Goal: Information Seeking & Learning: Learn about a topic

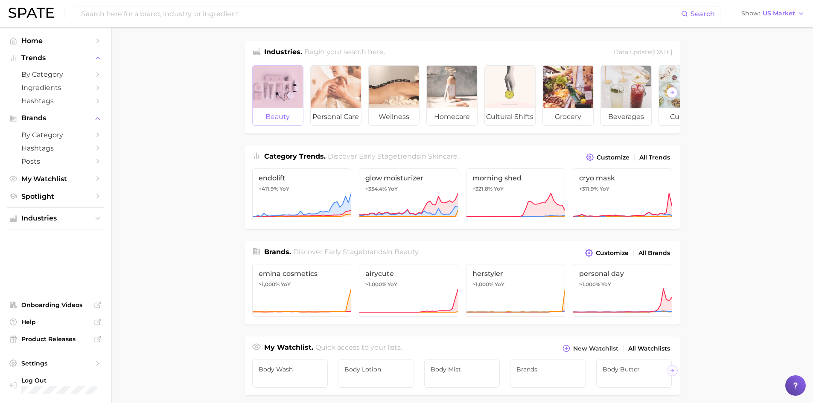
click at [279, 91] on div at bounding box center [278, 87] width 50 height 43
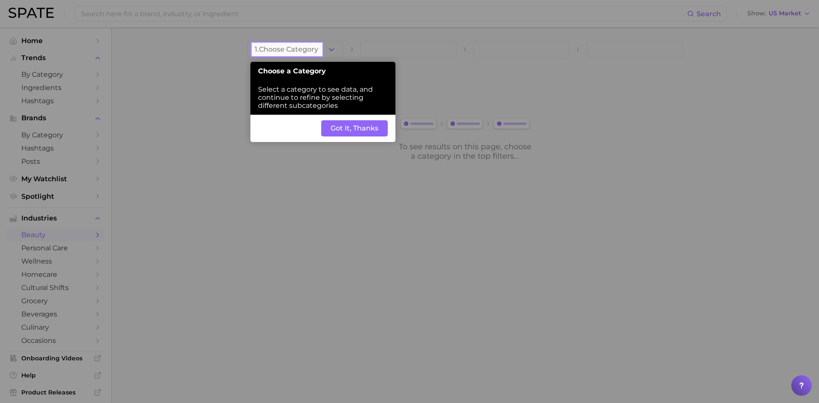
click at [350, 130] on button "Got It, Thanks" at bounding box center [354, 128] width 67 height 16
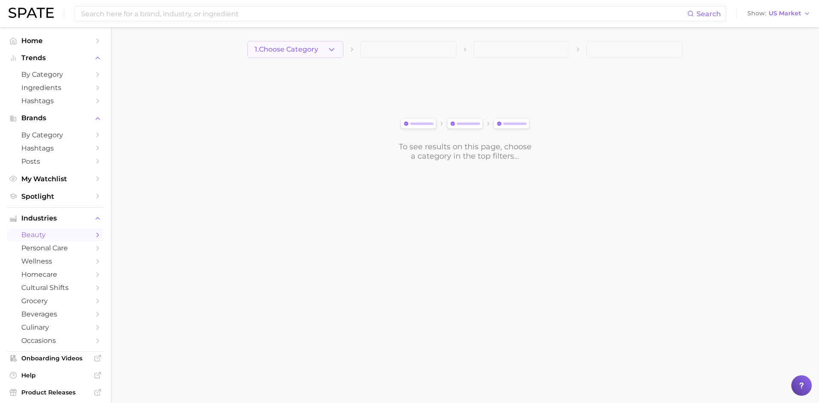
click at [333, 49] on polyline "button" at bounding box center [331, 49] width 5 height 2
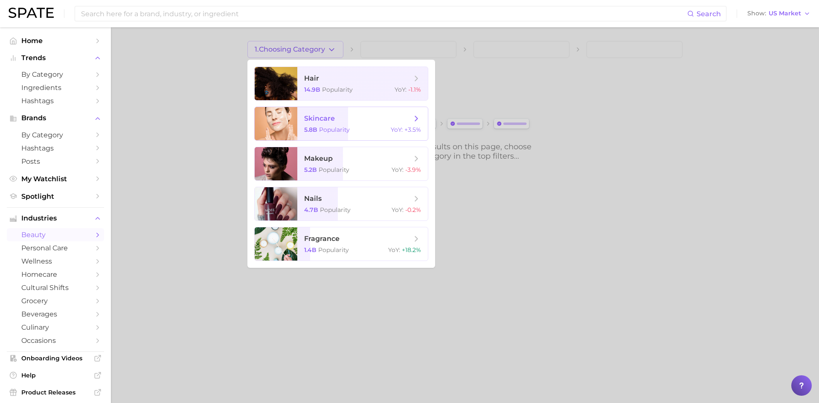
click at [361, 121] on span "skincare" at bounding box center [358, 118] width 108 height 9
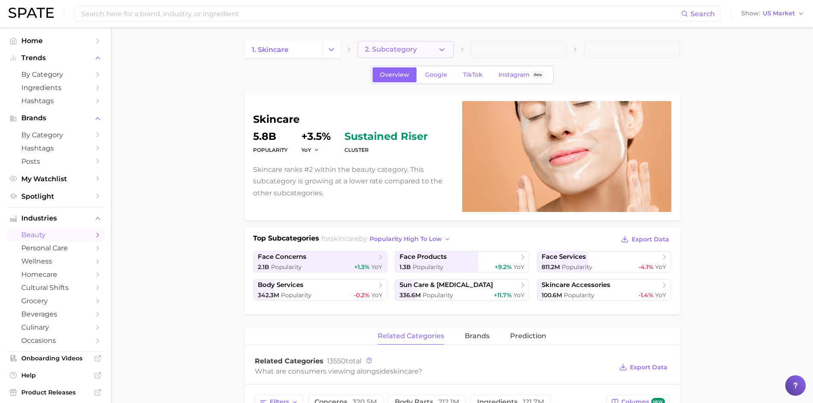
click at [408, 49] on span "2. Subcategory" at bounding box center [391, 50] width 52 height 8
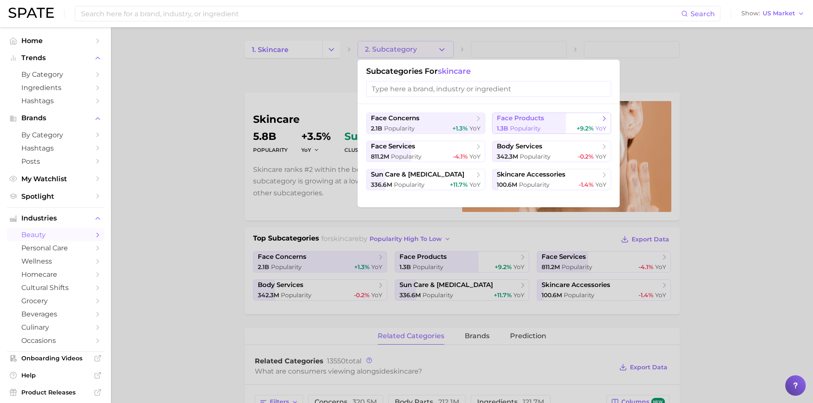
click at [562, 125] on div "1.3b Popularity +9.2% YoY" at bounding box center [552, 129] width 110 height 8
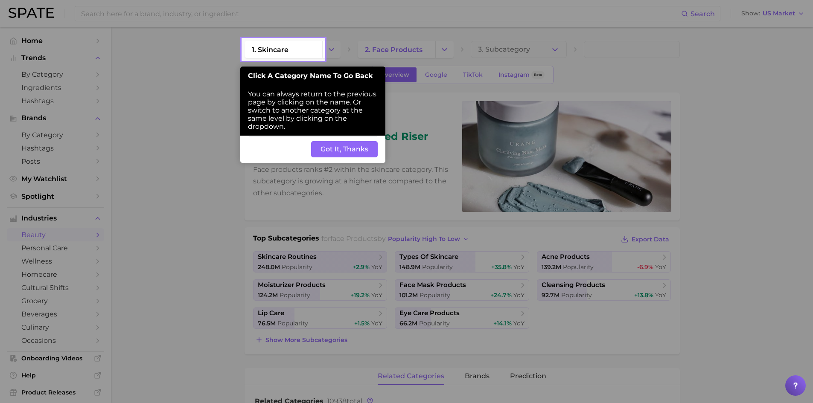
click at [350, 148] on button "Got It, Thanks" at bounding box center [344, 149] width 67 height 16
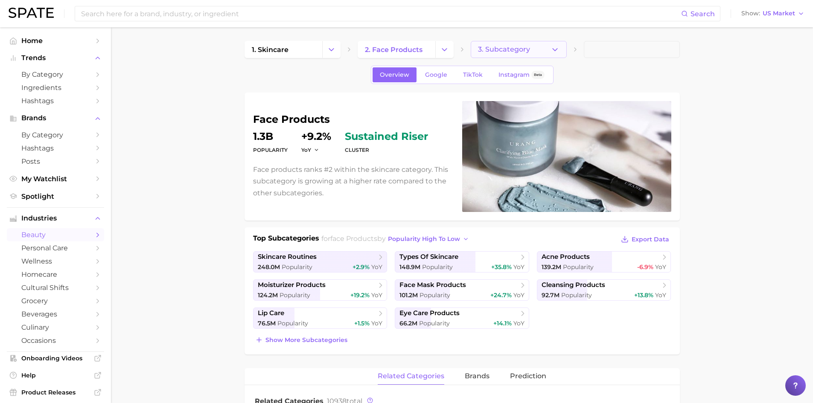
click at [514, 48] on span "3. Subcategory" at bounding box center [504, 50] width 52 height 8
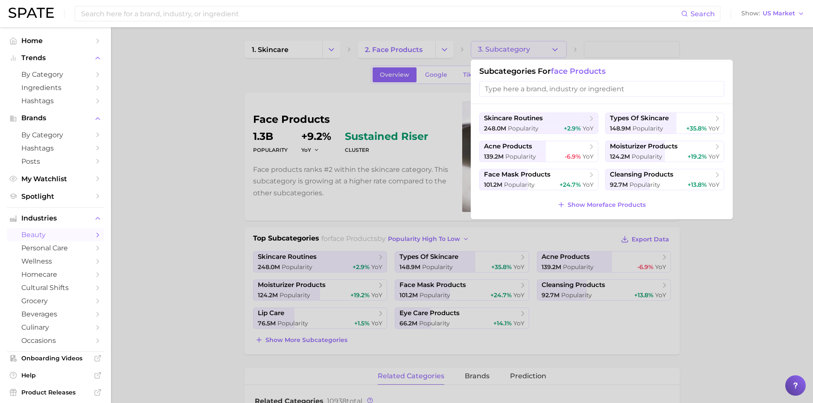
click at [719, 250] on div at bounding box center [406, 201] width 813 height 403
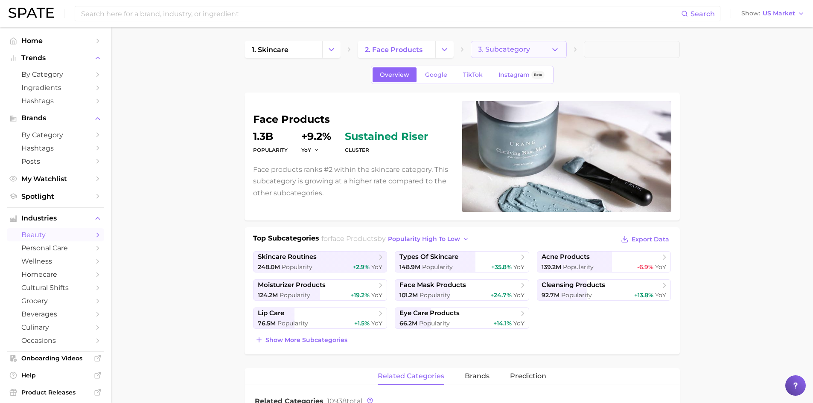
click at [561, 51] on button "3. Subcategory" at bounding box center [519, 49] width 96 height 17
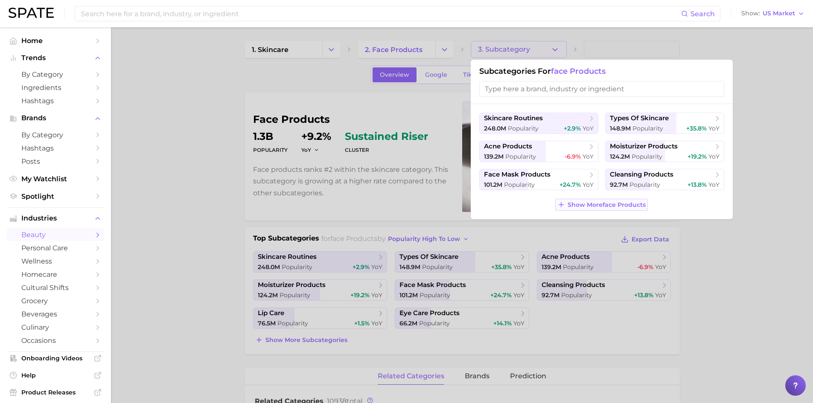
click at [607, 207] on span "Show More face products" at bounding box center [606, 204] width 78 height 7
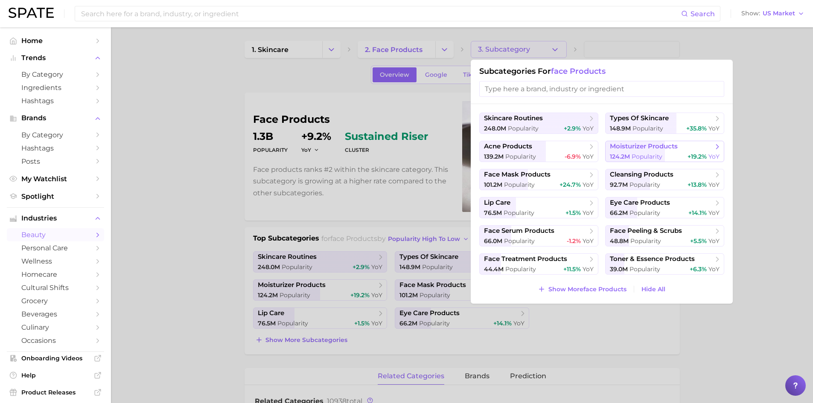
click at [677, 150] on span "moisturizer products" at bounding box center [644, 146] width 68 height 8
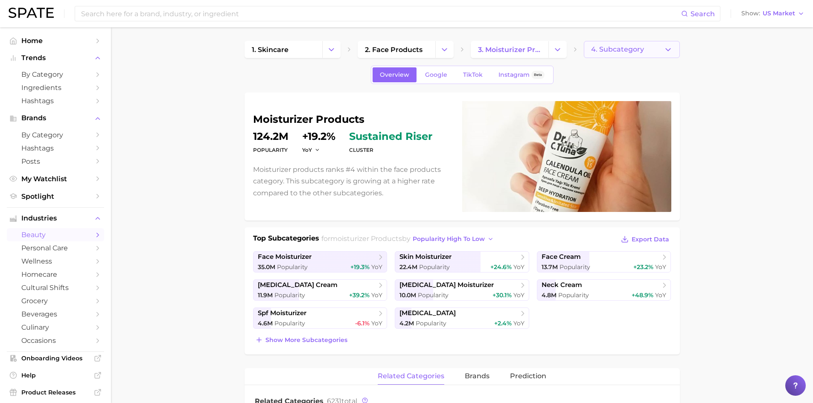
click at [630, 46] on span "4. Subcategory" at bounding box center [617, 50] width 53 height 8
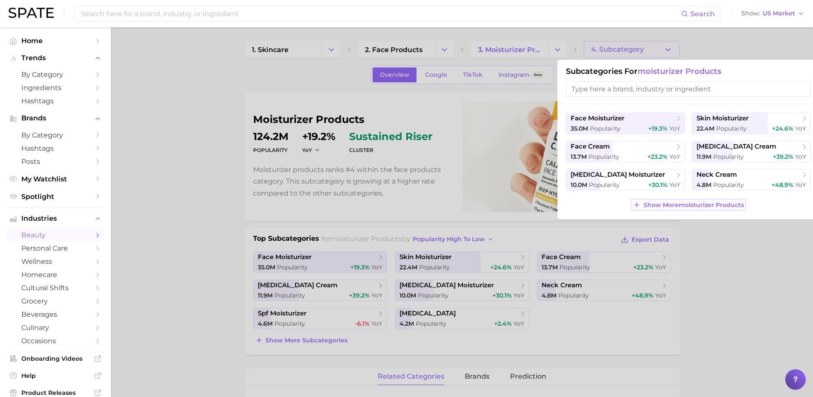
click at [678, 203] on span "Show More moisturizer products" at bounding box center [693, 204] width 100 height 7
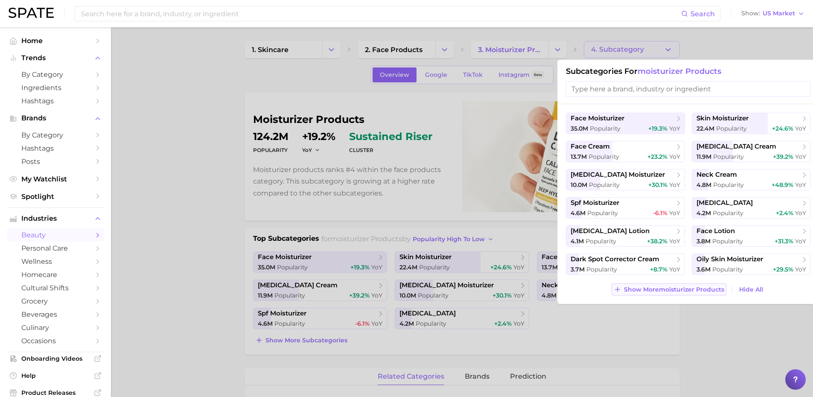
click at [648, 288] on span "Show More moisturizer products" at bounding box center [674, 289] width 100 height 7
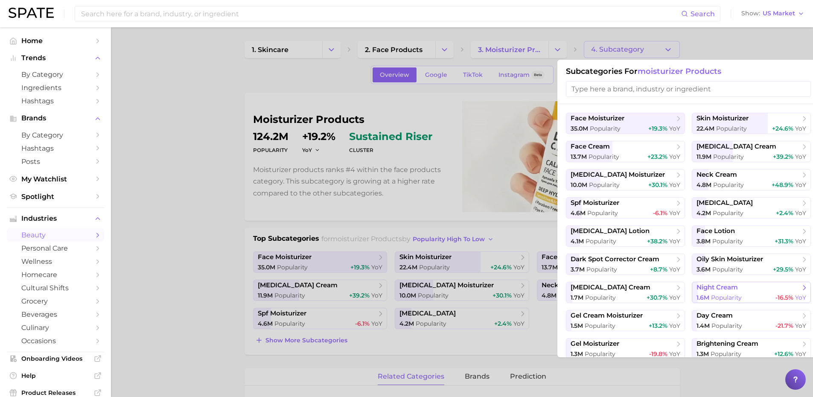
click at [717, 296] on span "Popularity" at bounding box center [726, 297] width 31 height 8
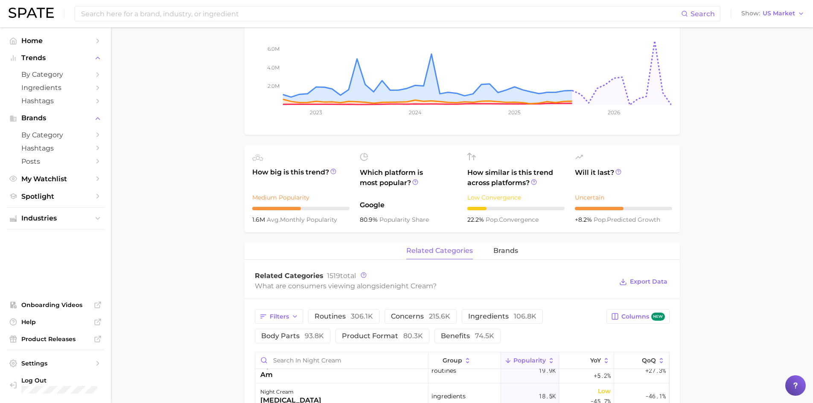
scroll to position [182, 0]
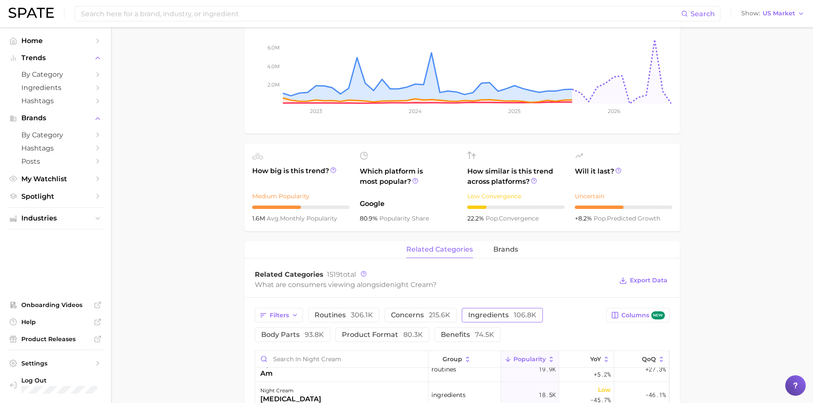
click at [511, 320] on button "ingredients 106.8k" at bounding box center [502, 315] width 81 height 15
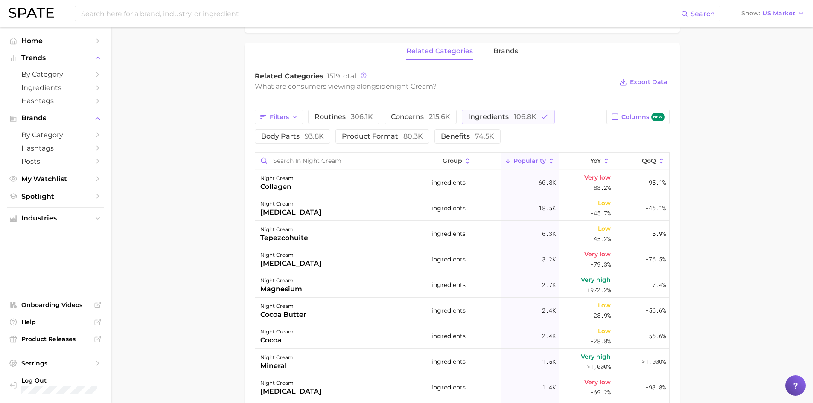
scroll to position [375, 0]
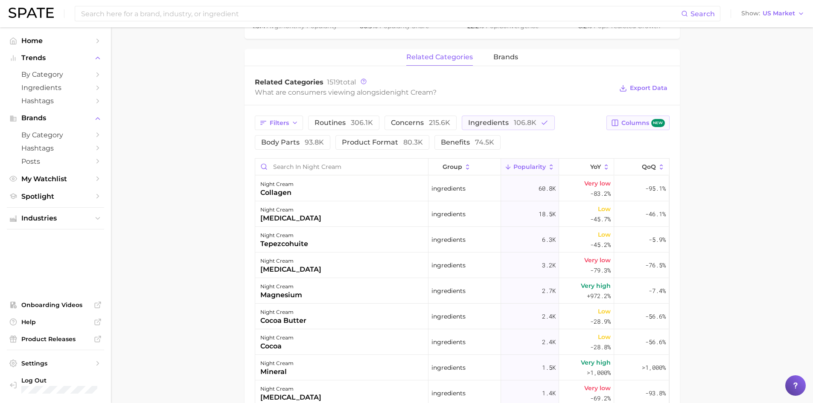
click at [635, 123] on span "Columns new" at bounding box center [642, 123] width 43 height 8
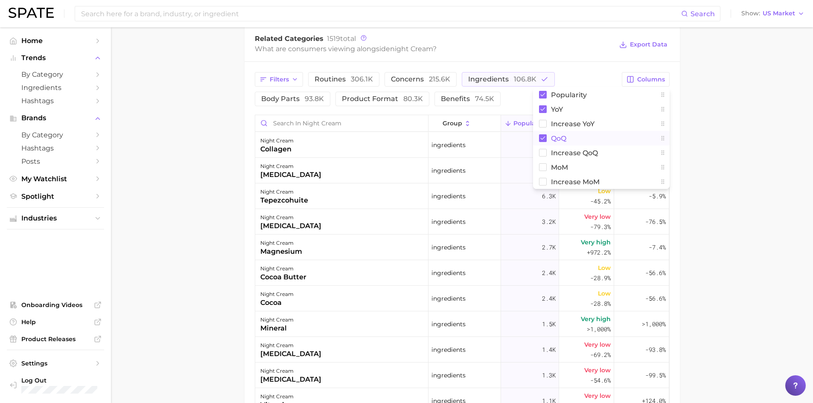
scroll to position [427, 0]
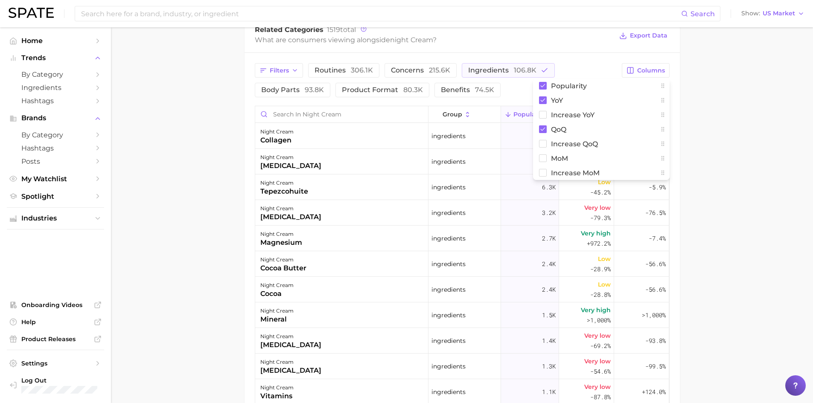
click at [706, 168] on main "1. skincare 2. face products 3. moisturizer products 4. night cream Overview Go…" at bounding box center [462, 81] width 702 height 962
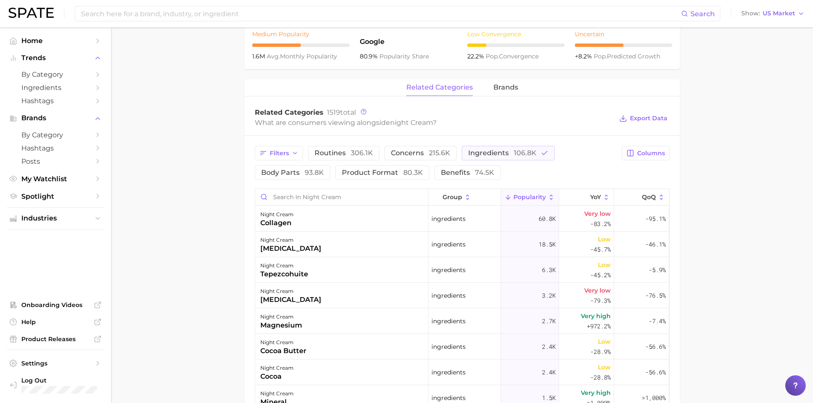
scroll to position [339, 0]
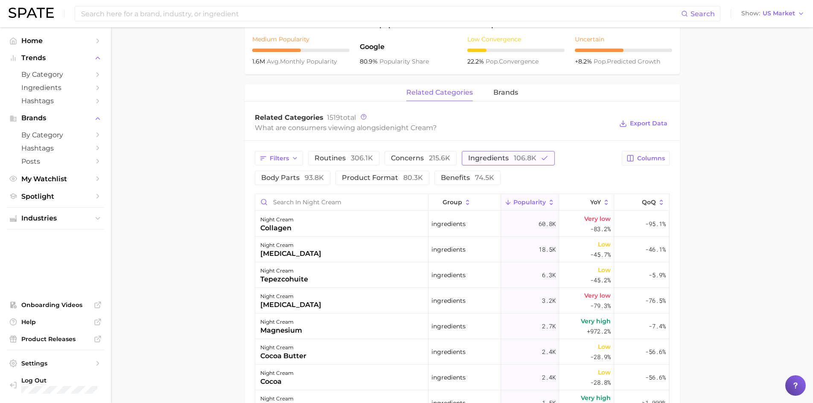
click at [489, 161] on span "ingredients 106.8k" at bounding box center [502, 158] width 68 height 7
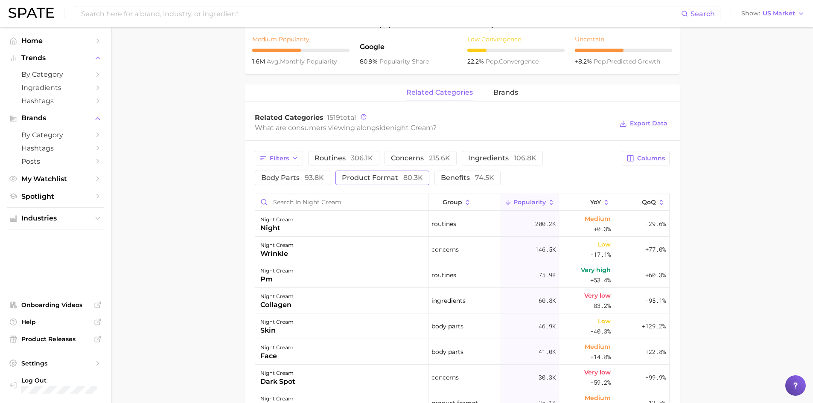
click at [407, 176] on span "80.3k" at bounding box center [413, 178] width 20 height 8
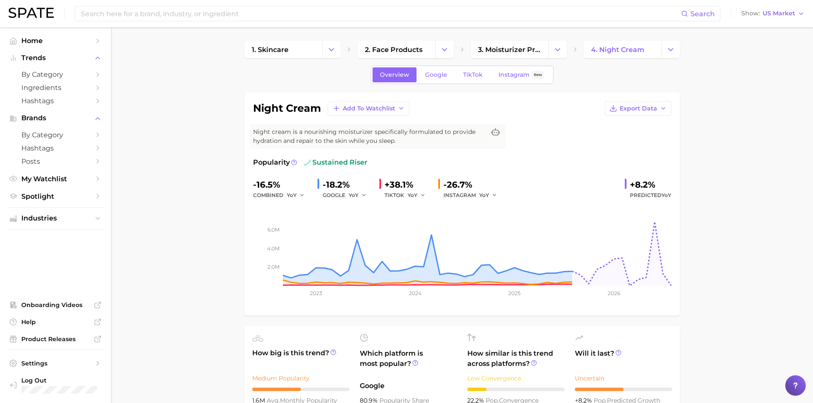
scroll to position [0, 0]
click at [471, 77] on span "TikTok" at bounding box center [473, 74] width 20 height 7
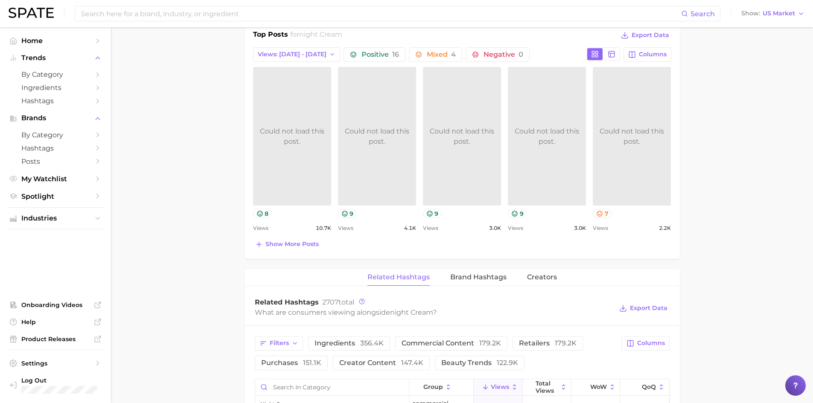
scroll to position [409, 0]
click at [361, 56] on span "Positive 16" at bounding box center [380, 54] width 38 height 7
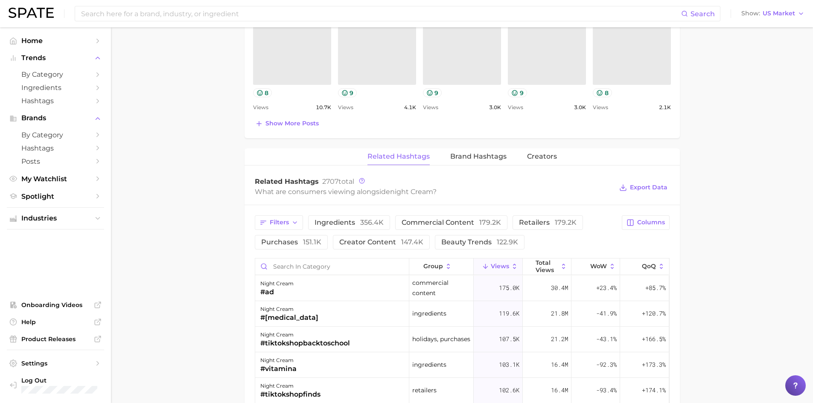
scroll to position [524, 0]
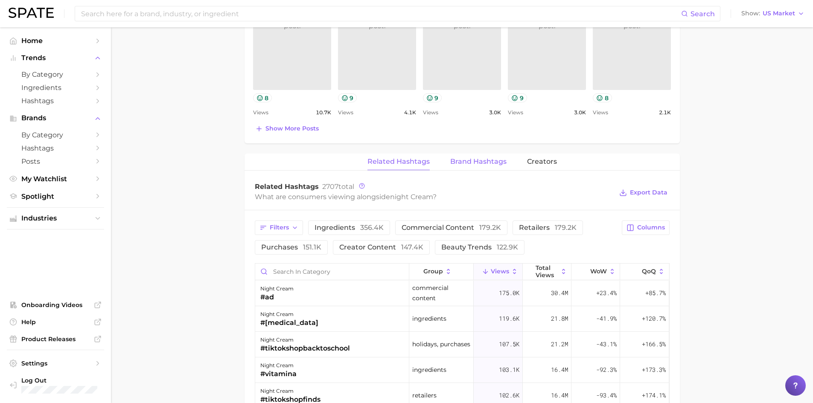
click at [461, 159] on span "Brand Hashtags" at bounding box center [478, 162] width 56 height 8
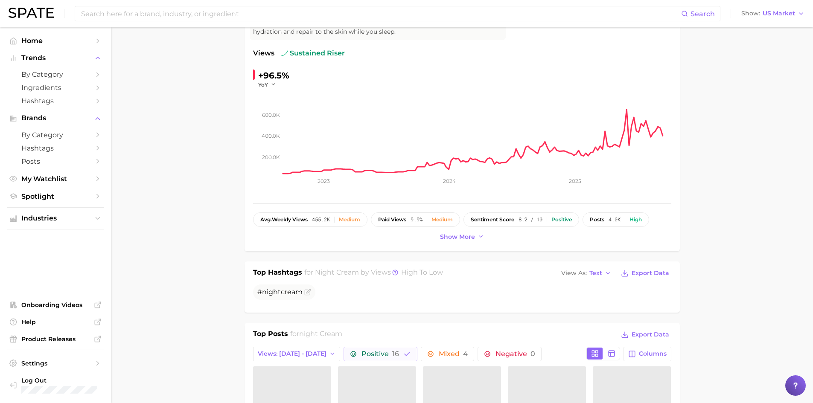
scroll to position [84, 0]
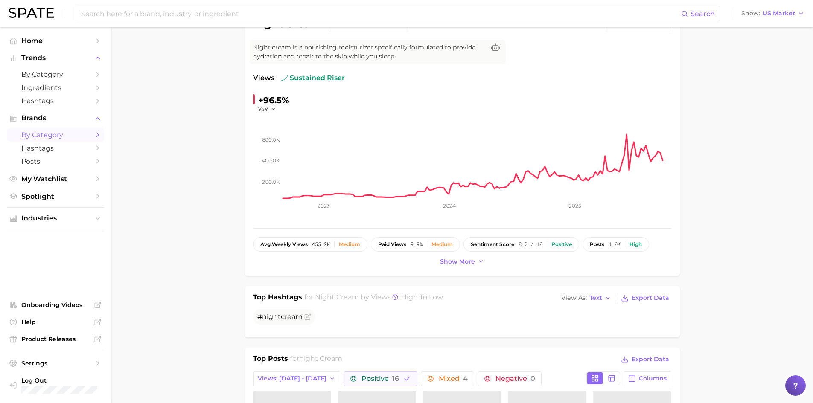
click at [48, 134] on span "by Category" at bounding box center [55, 135] width 68 height 8
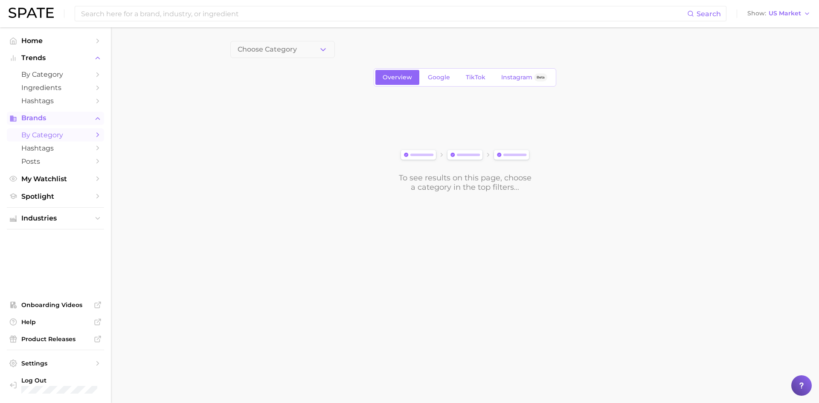
click at [47, 117] on span "Brands" at bounding box center [55, 118] width 68 height 8
click at [307, 53] on button "Choose Category" at bounding box center [282, 49] width 105 height 17
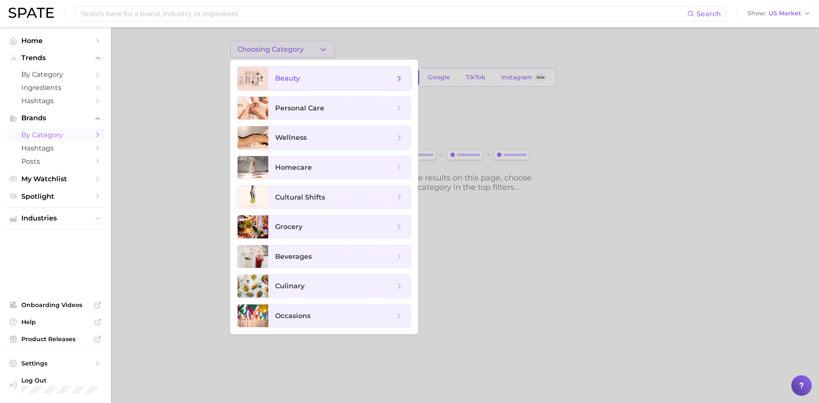
click at [308, 76] on span "beauty" at bounding box center [334, 78] width 119 height 9
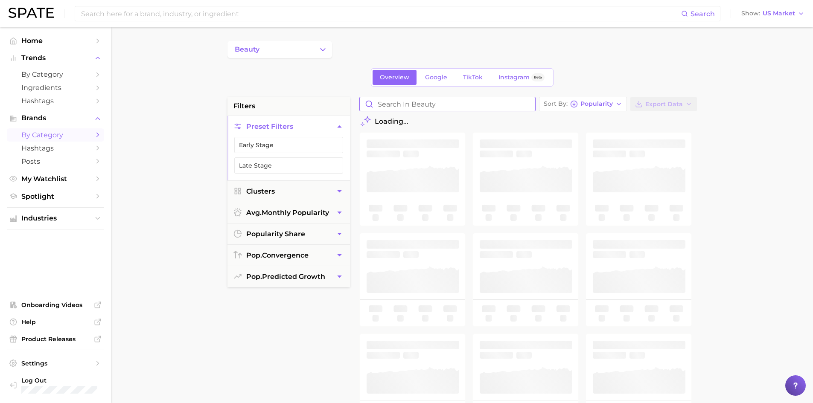
click at [410, 108] on input "Search in beauty" at bounding box center [447, 104] width 175 height 14
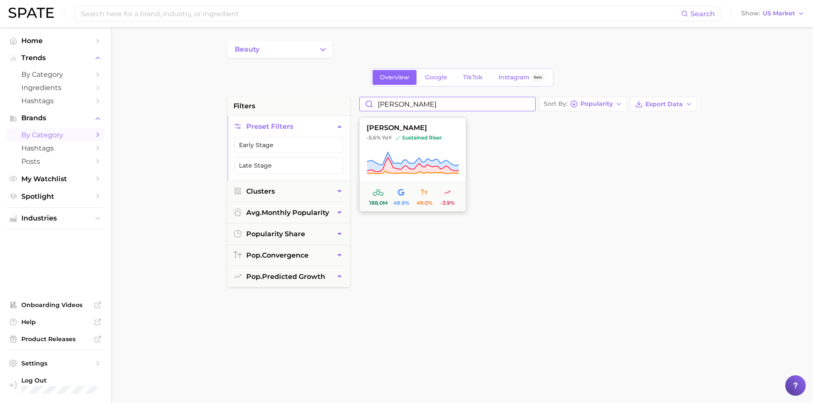
type input "[PERSON_NAME]"
click at [428, 140] on span "sustained riser" at bounding box center [418, 137] width 46 height 7
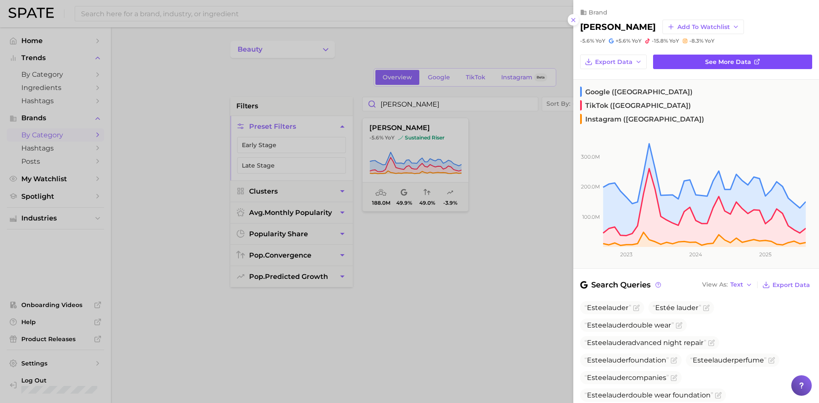
click at [693, 64] on link "See more data" at bounding box center [732, 62] width 159 height 15
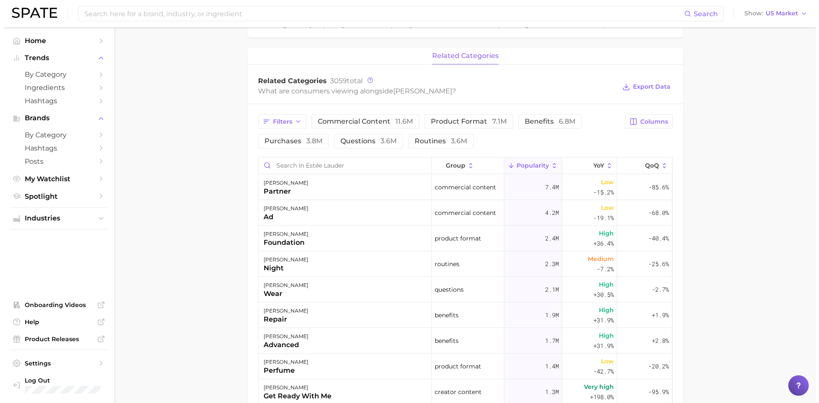
scroll to position [330, 0]
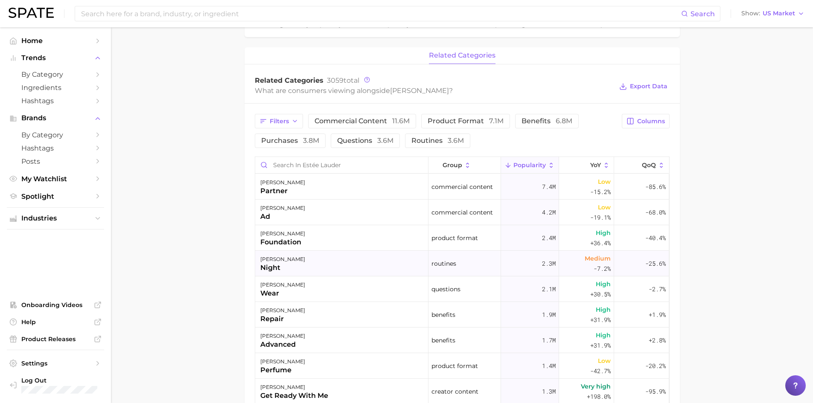
click at [265, 265] on div "night" at bounding box center [282, 268] width 45 height 10
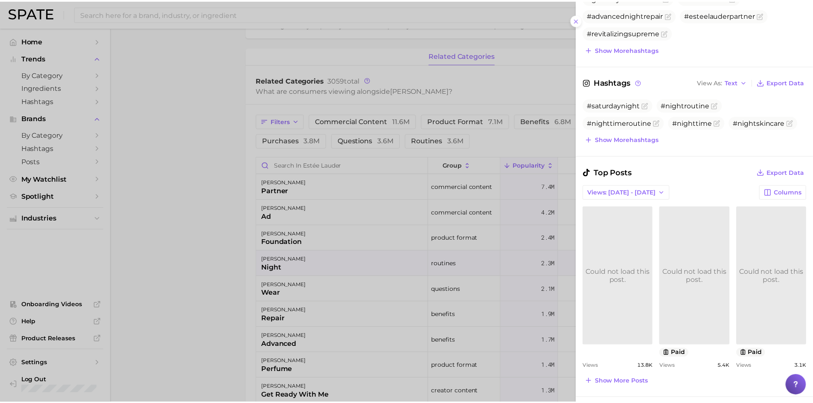
scroll to position [285, 0]
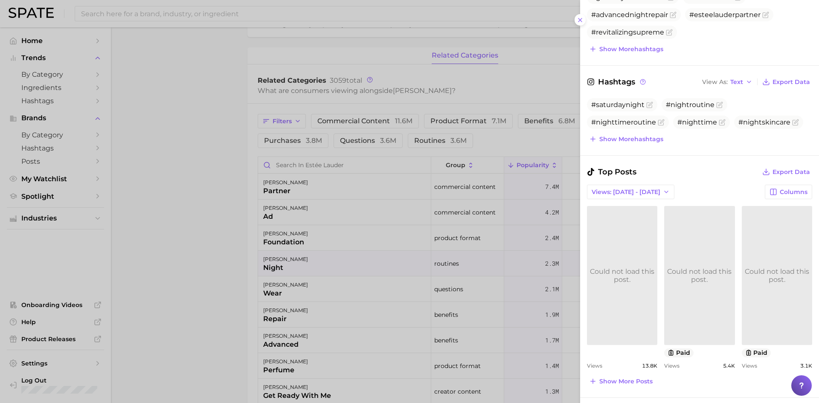
click at [764, 271] on div "Could not load this post." at bounding box center [777, 275] width 70 height 16
click at [187, 288] on div at bounding box center [409, 201] width 819 height 403
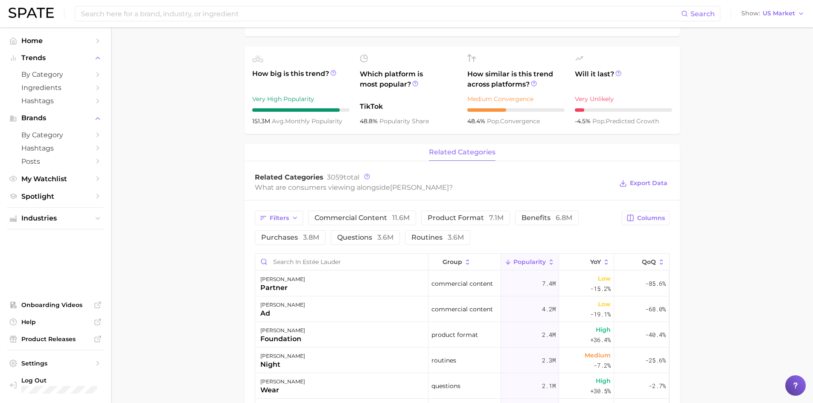
scroll to position [234, 0]
click at [445, 240] on span "routines 3.6m" at bounding box center [437, 237] width 52 height 7
click at [560, 219] on span "6.8m" at bounding box center [563, 217] width 17 height 8
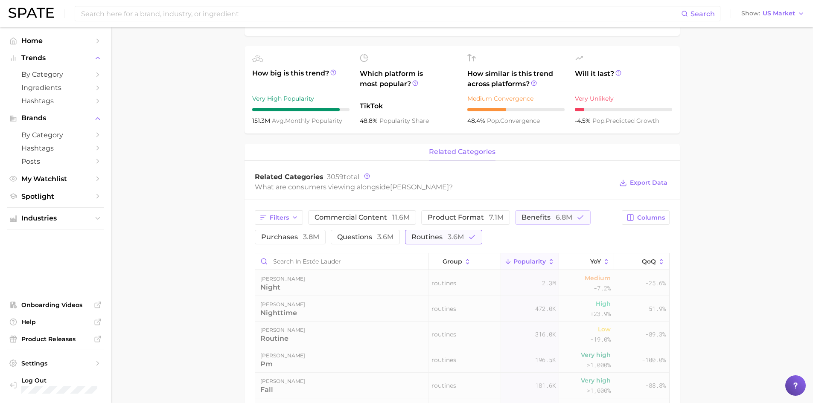
click at [466, 238] on button "routines 3.6m" at bounding box center [443, 237] width 77 height 15
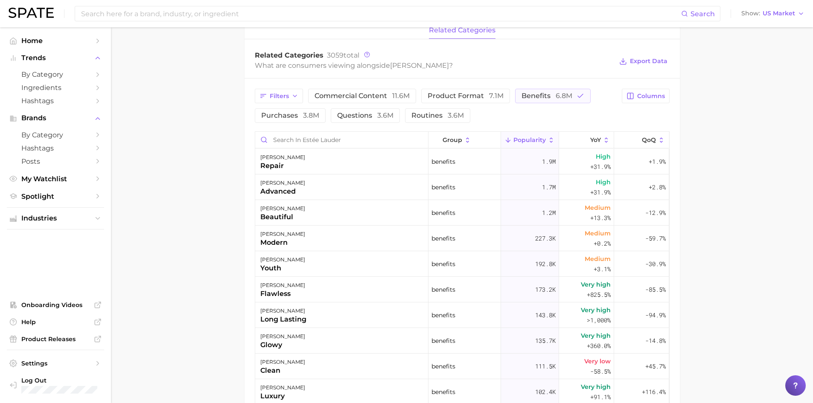
scroll to position [359, 0]
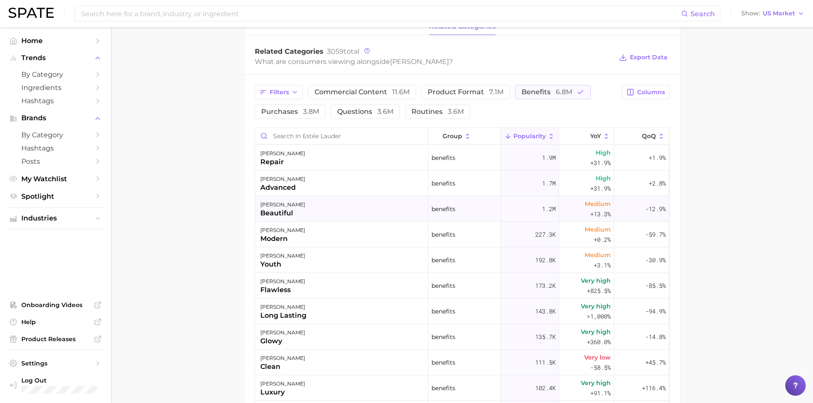
click at [366, 215] on div "[PERSON_NAME] beautiful" at bounding box center [341, 209] width 173 height 26
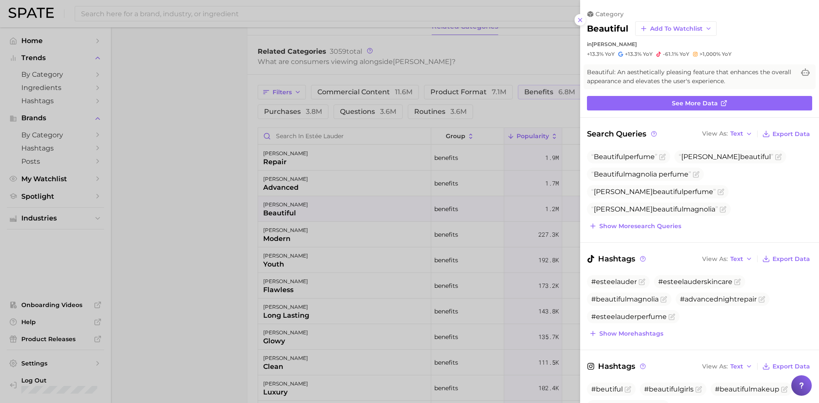
click at [243, 249] on div at bounding box center [409, 201] width 819 height 403
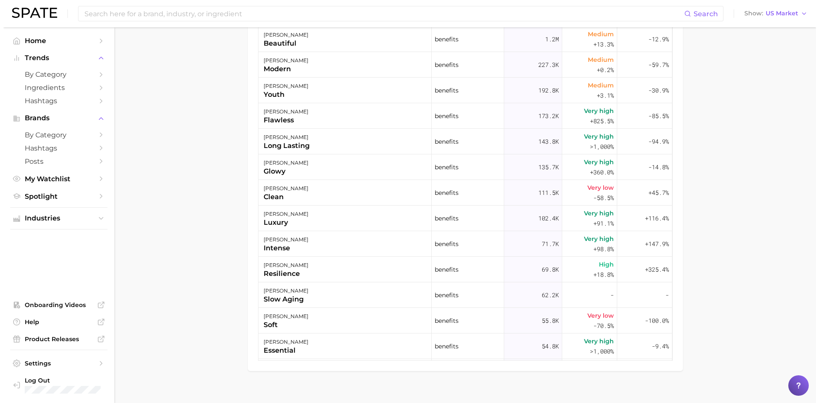
scroll to position [529, 0]
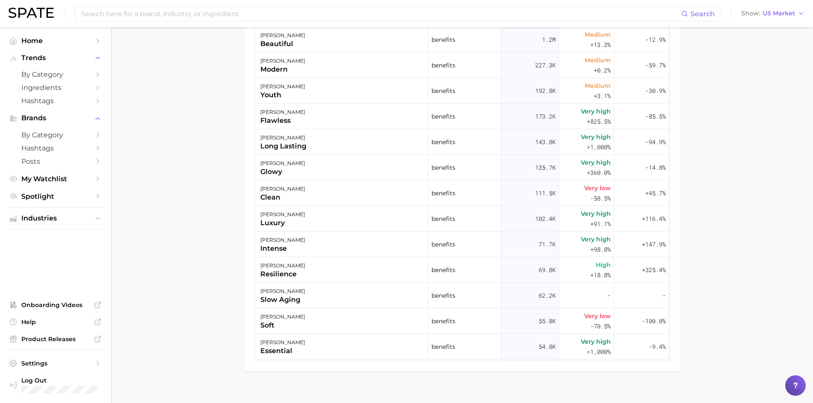
click at [293, 272] on div "resilience" at bounding box center [282, 274] width 45 height 10
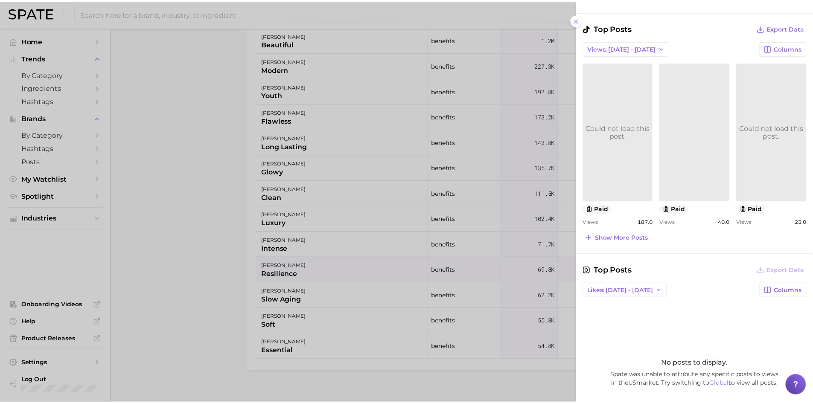
scroll to position [386, 0]
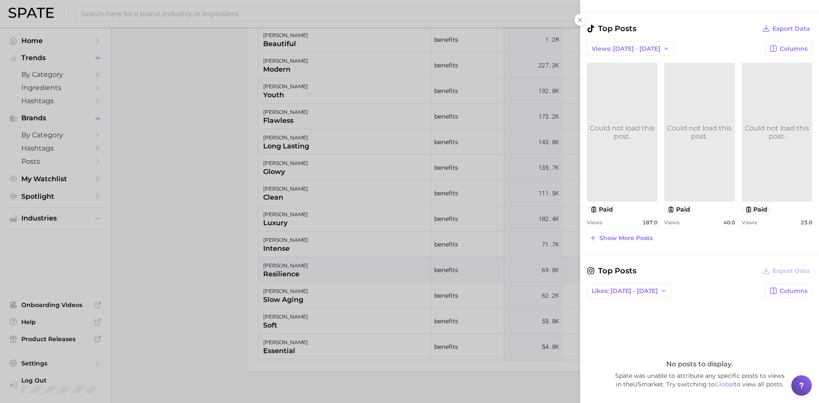
click at [222, 274] on div at bounding box center [409, 201] width 819 height 403
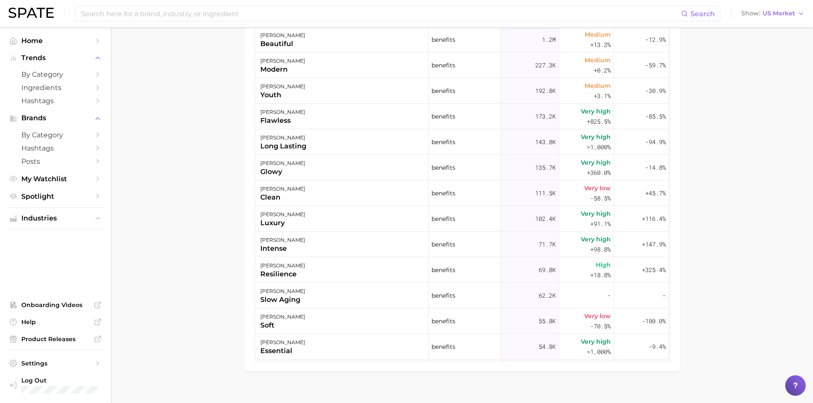
click at [245, 266] on div "Filters commercial content 11.6m product format 7.1m benefits 6.8m purchases 3.…" at bounding box center [461, 138] width 435 height 466
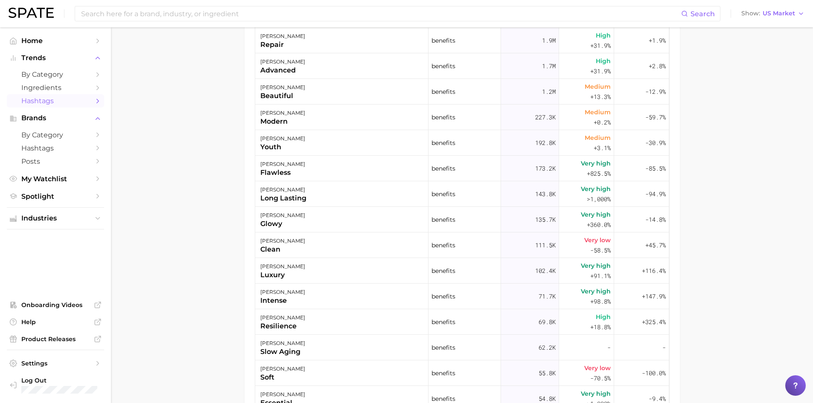
scroll to position [476, 0]
click at [70, 104] on span "Hashtags" at bounding box center [55, 101] width 68 height 8
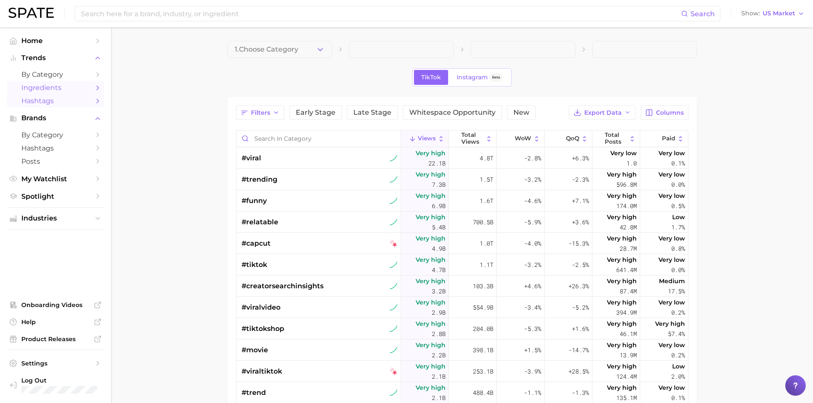
click at [60, 89] on span "Ingredients" at bounding box center [55, 88] width 68 height 8
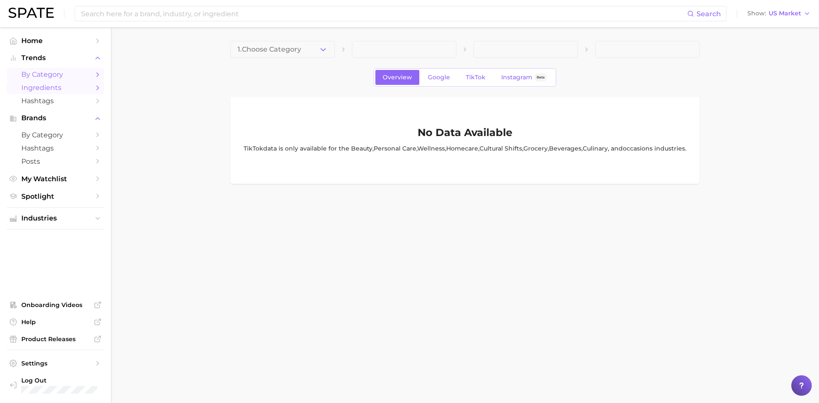
click at [58, 76] on span "by Category" at bounding box center [55, 74] width 68 height 8
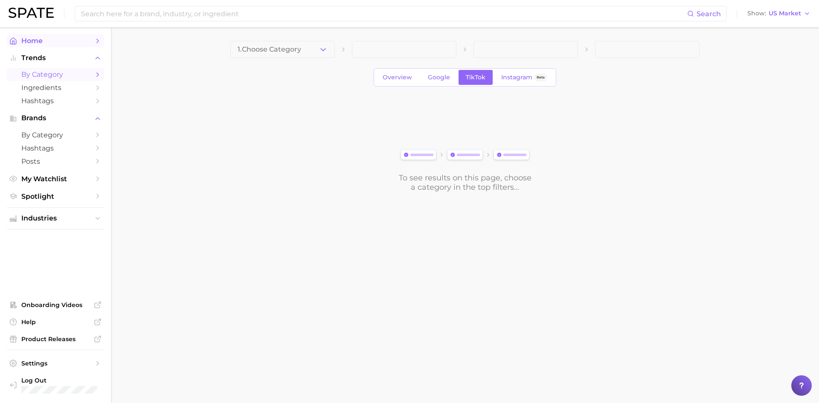
click at [48, 41] on span "Home" at bounding box center [55, 41] width 68 height 8
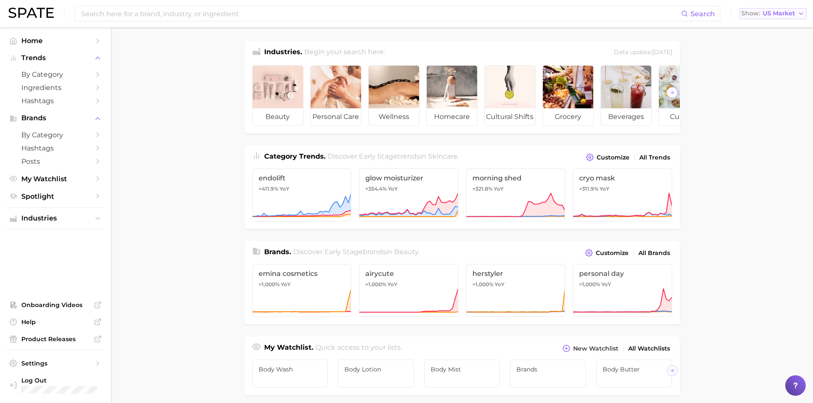
click at [783, 18] on button "Show US Market" at bounding box center [772, 13] width 67 height 11
click at [773, 73] on span "[GEOGRAPHIC_DATA]" at bounding box center [776, 73] width 66 height 7
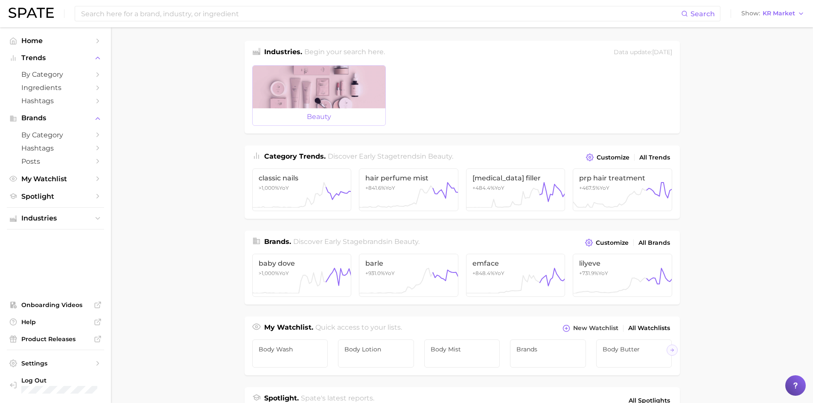
click at [360, 113] on span "beauty" at bounding box center [319, 116] width 133 height 17
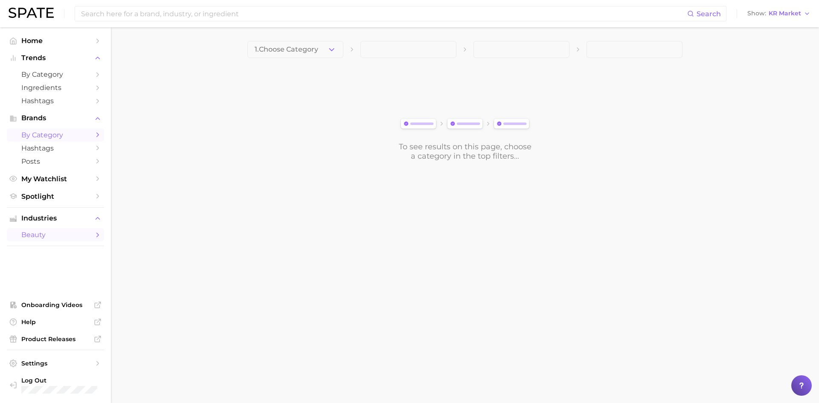
click at [61, 138] on span "by Category" at bounding box center [55, 135] width 68 height 8
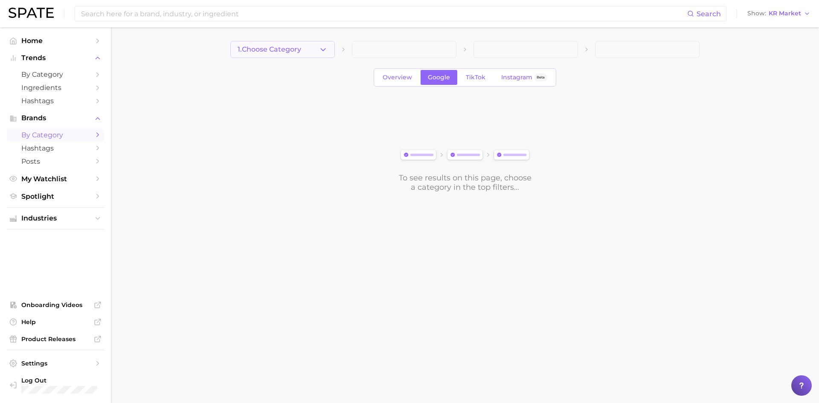
click at [298, 52] on span "1. Choose Category" at bounding box center [270, 50] width 64 height 8
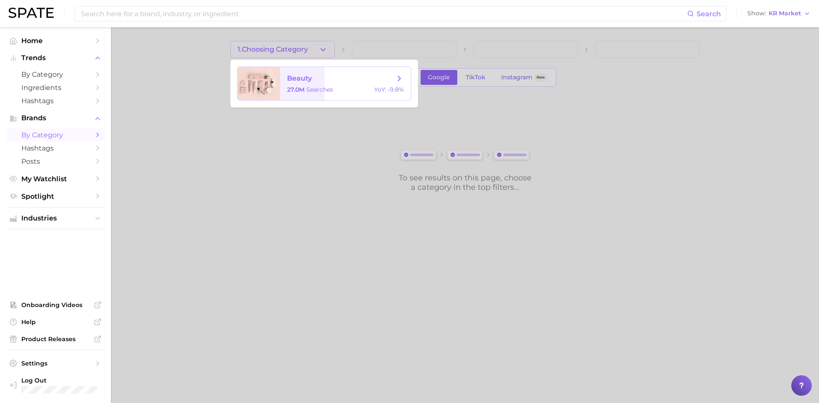
click at [291, 85] on span "beauty 27.0m searches YoY : -9.8%" at bounding box center [345, 83] width 131 height 33
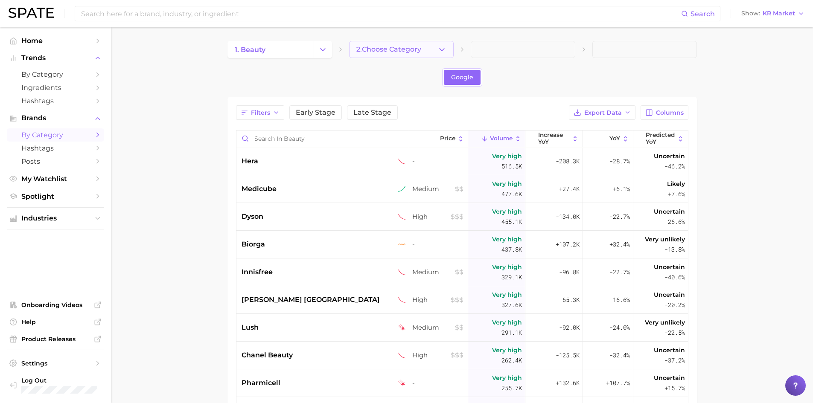
click at [402, 51] on span "2. Choose Category" at bounding box center [388, 50] width 65 height 8
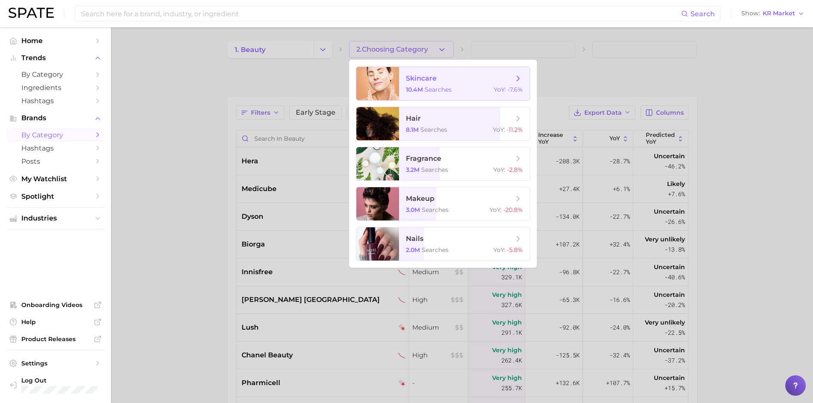
click at [426, 90] on span "searches" at bounding box center [437, 90] width 27 height 8
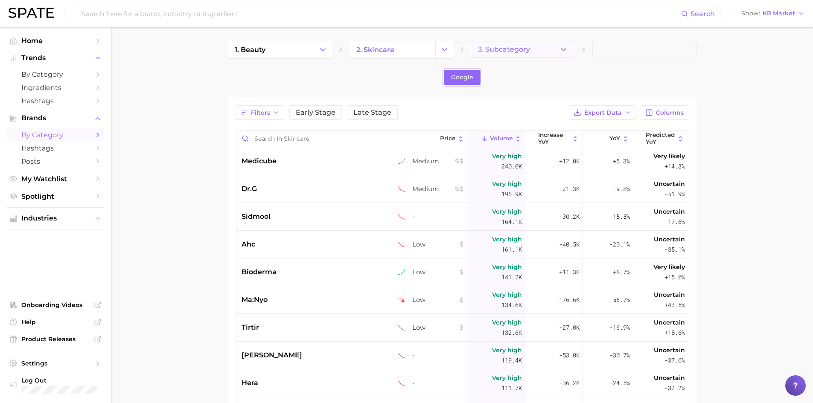
click at [557, 50] on button "3. Subcategory" at bounding box center [523, 49] width 105 height 17
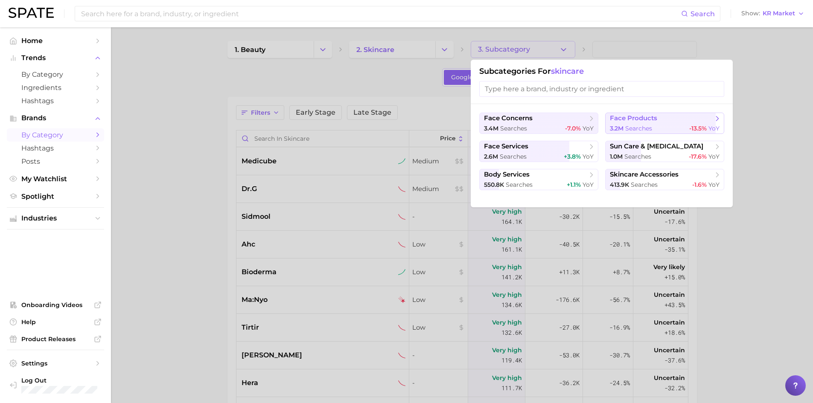
click at [639, 125] on span "searches" at bounding box center [638, 129] width 27 height 8
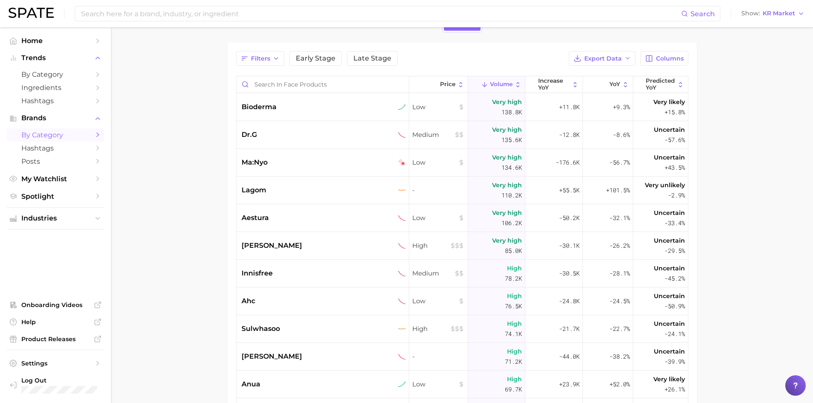
scroll to position [55, 0]
click at [358, 245] on div "[PERSON_NAME]" at bounding box center [323, 245] width 164 height 10
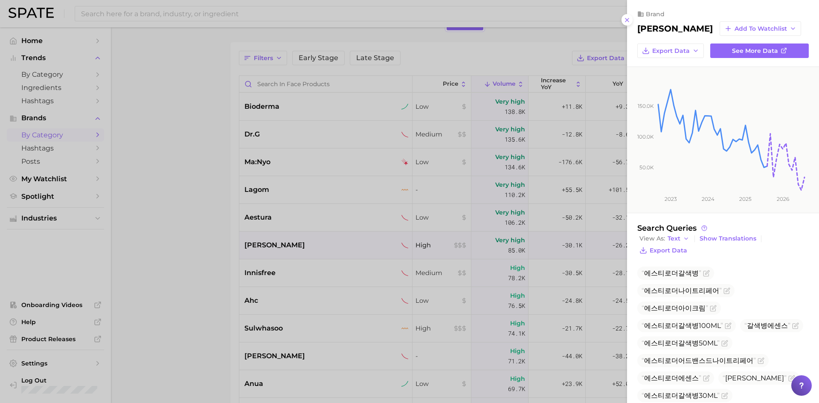
click at [183, 191] on div at bounding box center [409, 201] width 819 height 403
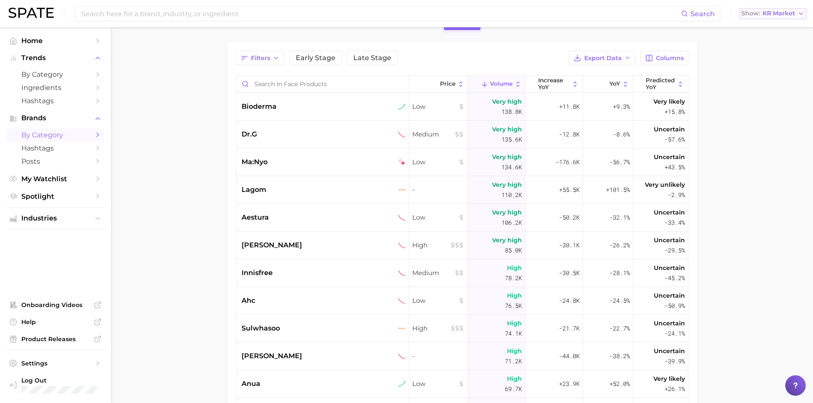
click at [795, 16] on button "Show KR Market" at bounding box center [772, 13] width 67 height 11
click at [743, 174] on main "1. beauty 2. skincare 3. face products 4. Subcategory Google Filters Early Stag…" at bounding box center [462, 251] width 702 height 557
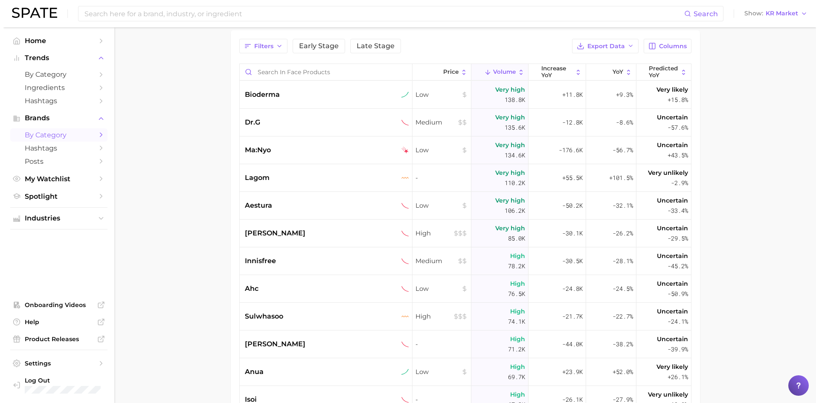
scroll to position [67, 0]
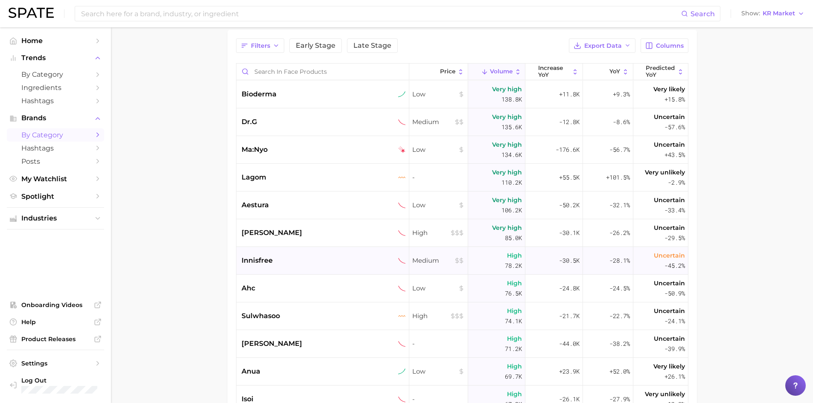
click at [378, 264] on div "innisfree" at bounding box center [323, 261] width 164 height 10
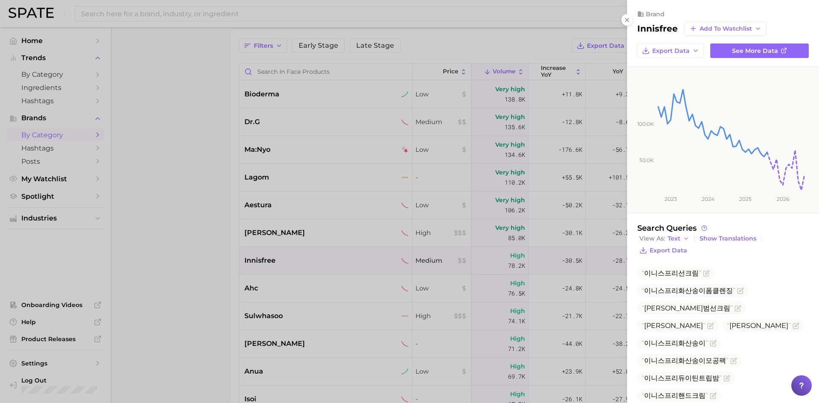
click at [315, 120] on div at bounding box center [409, 201] width 819 height 403
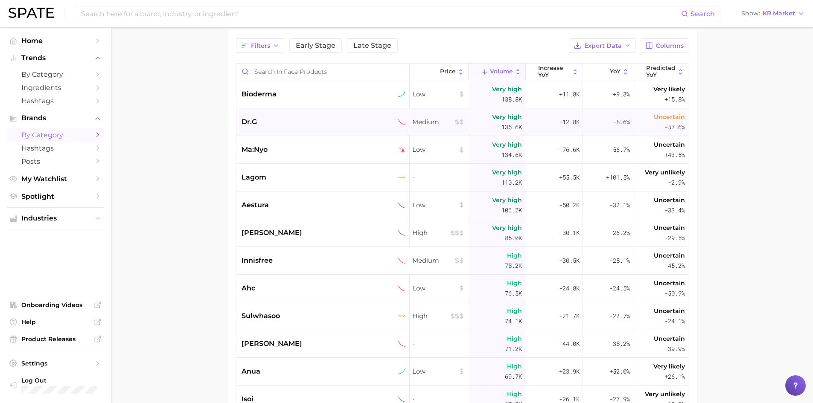
click at [309, 131] on div "dr.g" at bounding box center [322, 122] width 173 height 28
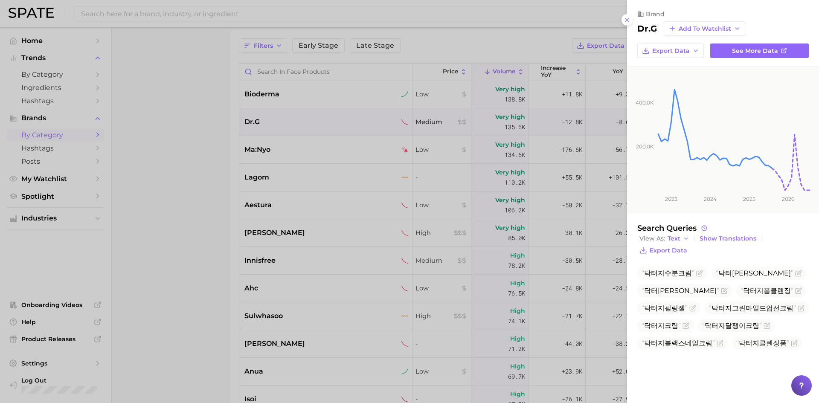
click at [343, 92] on div at bounding box center [409, 201] width 819 height 403
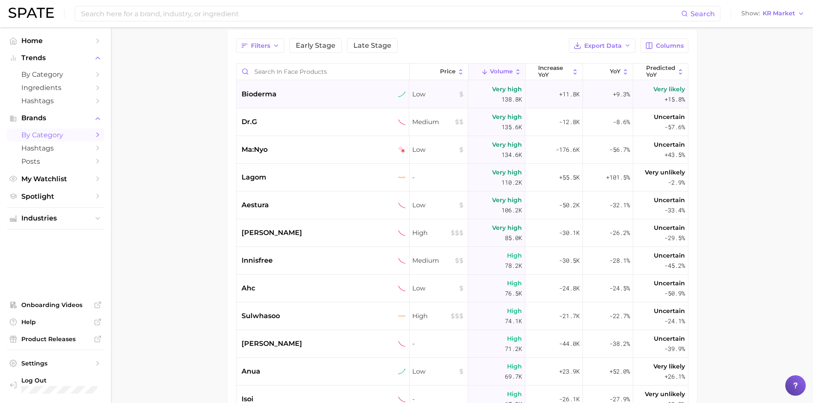
click at [286, 96] on div "bioderma" at bounding box center [323, 94] width 164 height 10
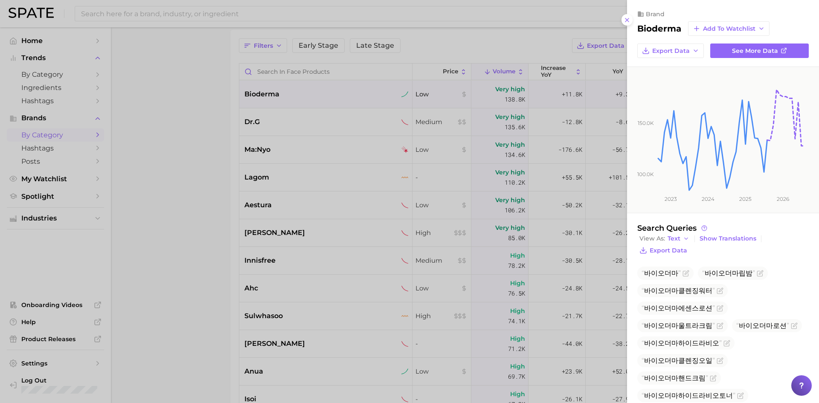
click at [191, 212] on div at bounding box center [409, 201] width 819 height 403
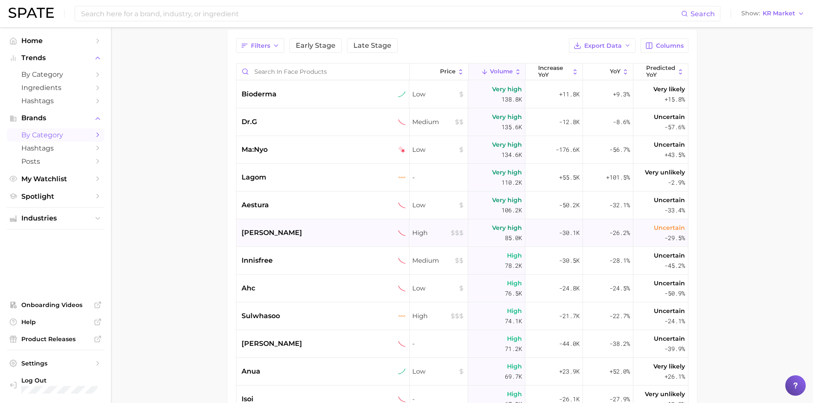
click at [299, 238] on div "[PERSON_NAME]" at bounding box center [323, 233] width 164 height 10
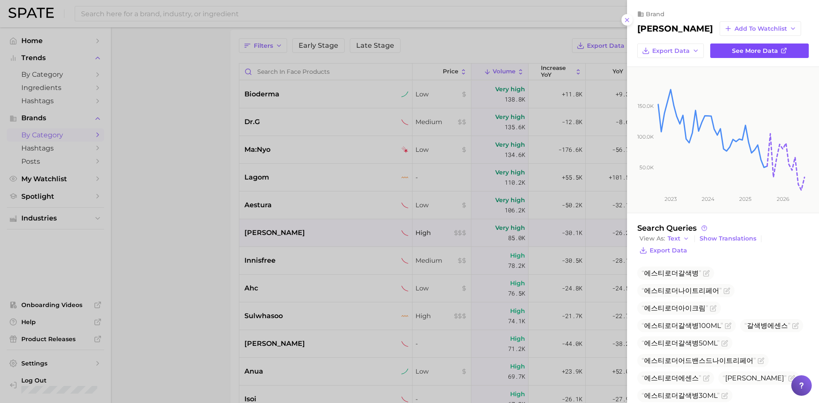
click at [754, 54] on span "See more data" at bounding box center [755, 50] width 46 height 7
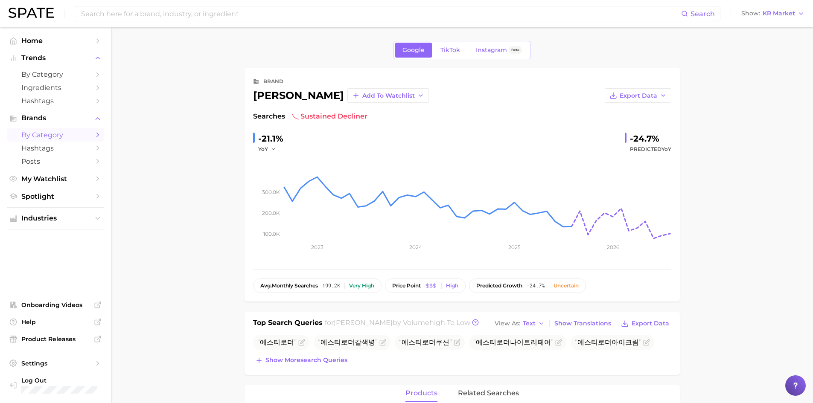
click at [97, 135] on icon "Sidebar" at bounding box center [98, 135] width 8 height 8
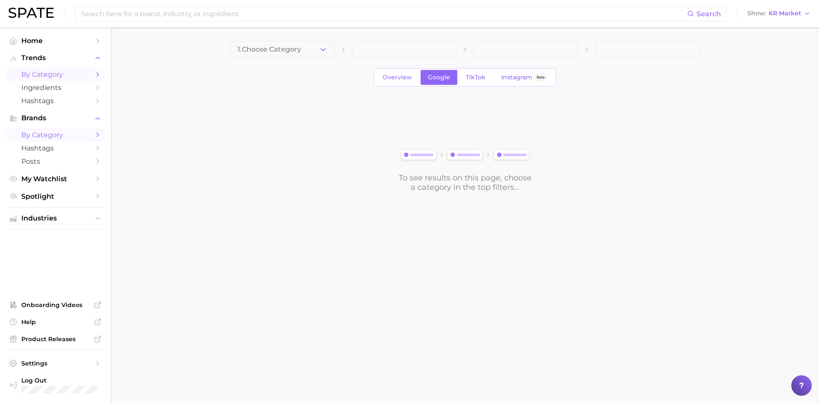
click at [87, 71] on span "by Category" at bounding box center [55, 74] width 68 height 8
click at [805, 9] on button "Show KR Market" at bounding box center [778, 13] width 67 height 11
click at [770, 107] on button "Global" at bounding box center [782, 104] width 75 height 15
click at [315, 49] on button "1. Choose Category" at bounding box center [282, 49] width 105 height 17
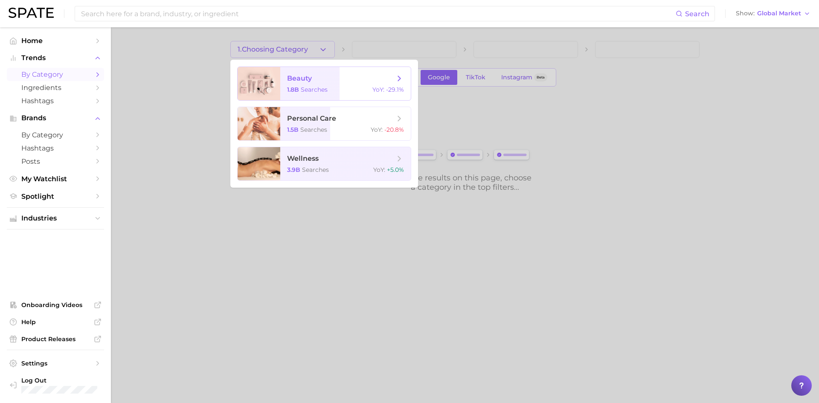
click at [330, 80] on span "beauty" at bounding box center [341, 78] width 108 height 9
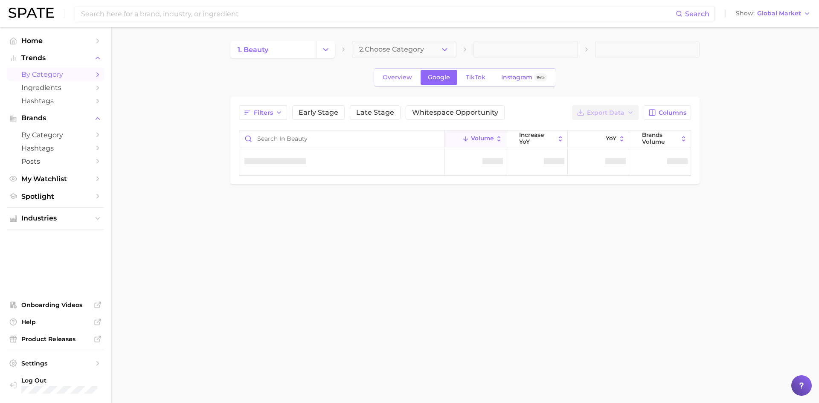
click at [419, 48] on span "2. Choose Category" at bounding box center [391, 50] width 65 height 8
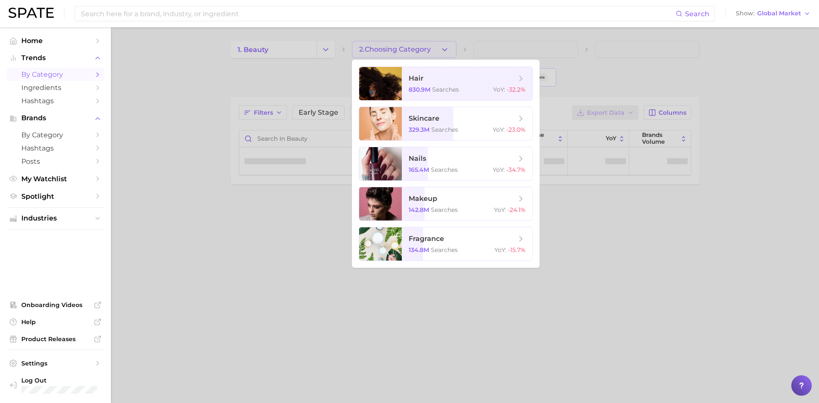
click at [143, 167] on div at bounding box center [409, 201] width 819 height 403
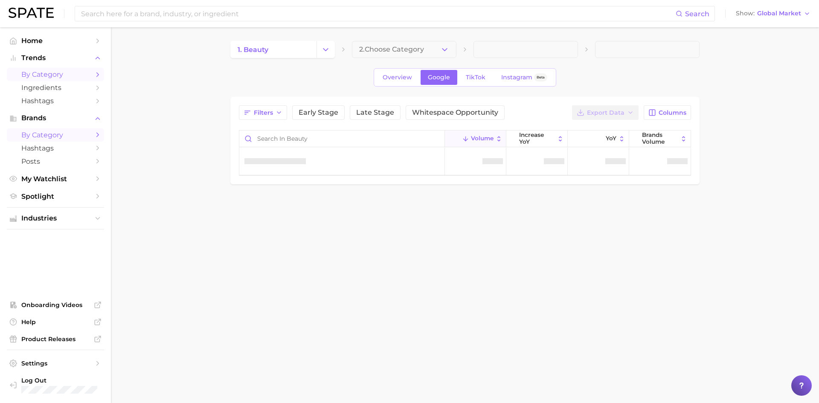
click at [68, 134] on span "by Category" at bounding box center [55, 135] width 68 height 8
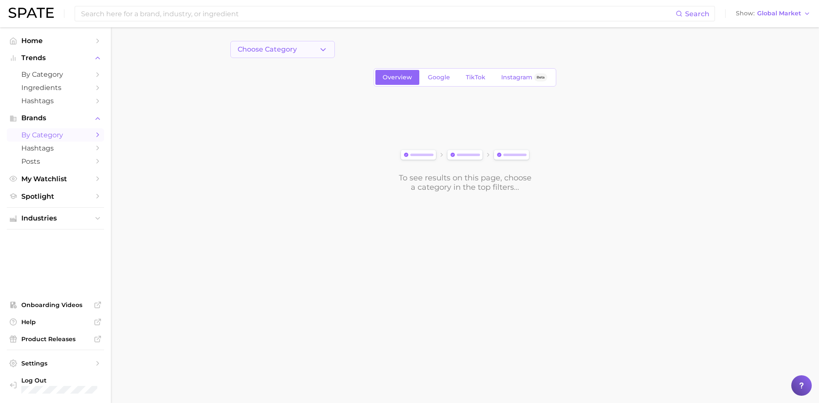
click at [314, 46] on button "Choose Category" at bounding box center [282, 49] width 105 height 17
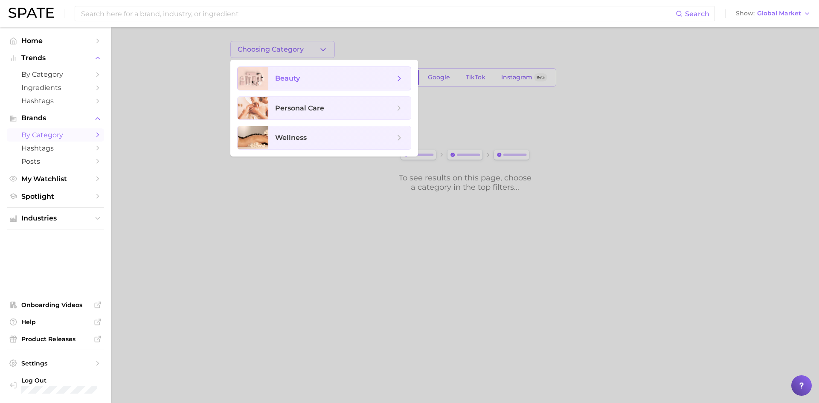
click at [292, 84] on span "beauty" at bounding box center [339, 78] width 142 height 23
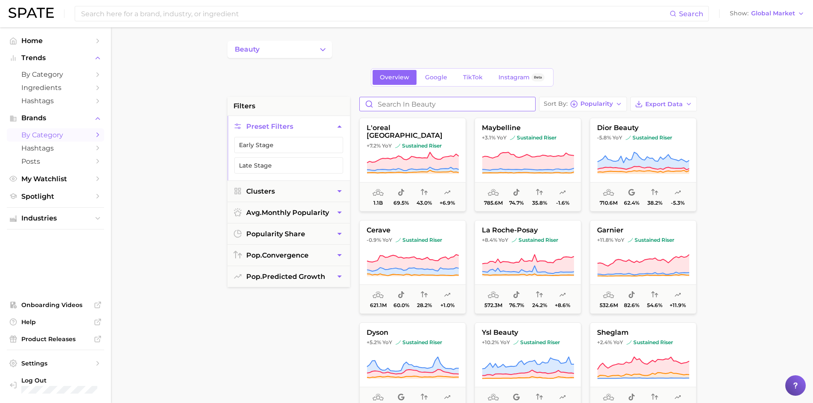
click at [454, 108] on input "Search in beauty" at bounding box center [447, 104] width 175 height 14
type input "W"
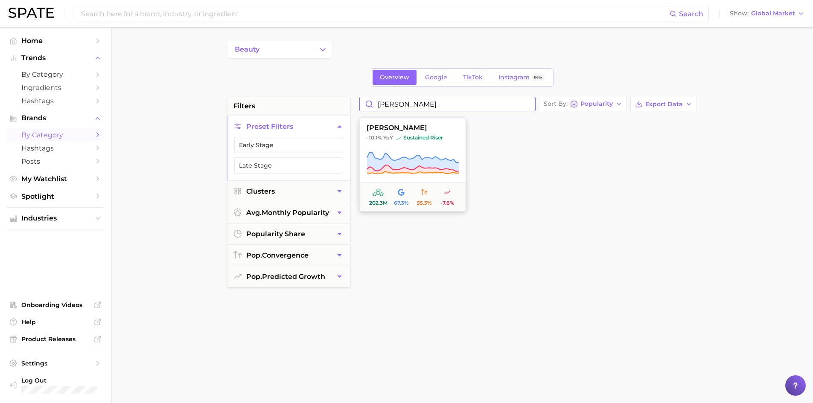
type input "[PERSON_NAME]"
click at [434, 159] on icon at bounding box center [412, 161] width 92 height 19
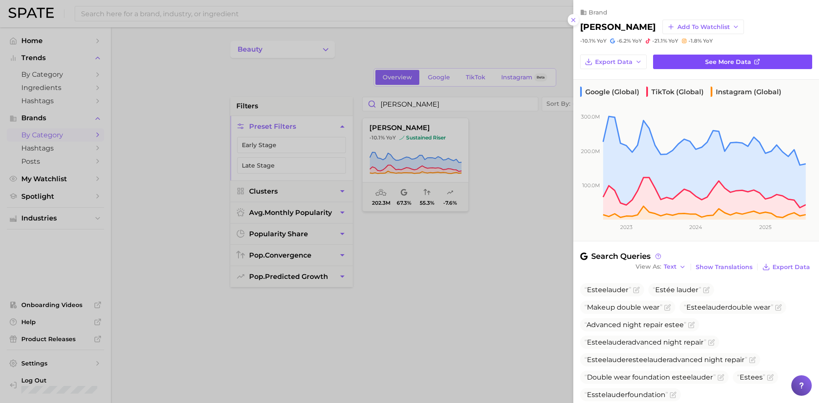
click at [716, 61] on span "See more data" at bounding box center [728, 61] width 46 height 7
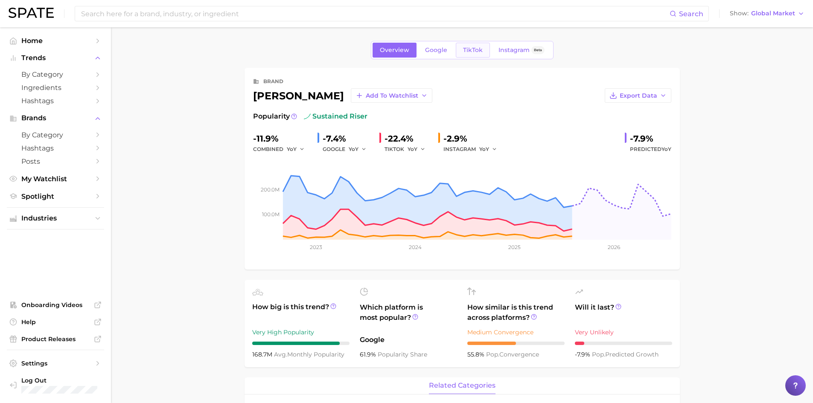
click at [480, 50] on span "TikTok" at bounding box center [473, 49] width 20 height 7
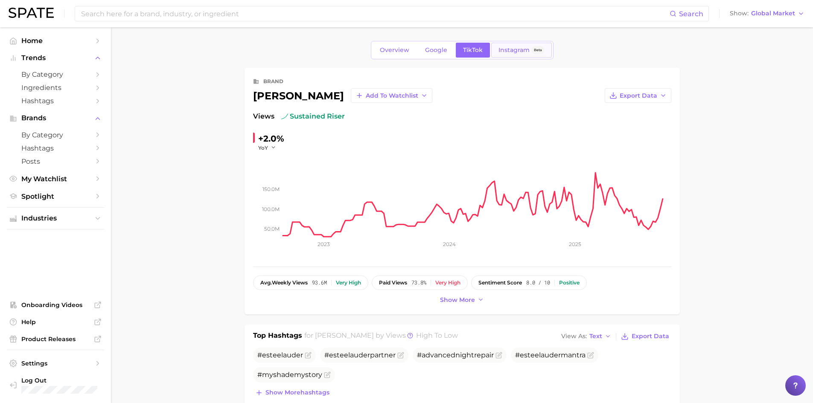
click at [514, 49] on span "Instagram" at bounding box center [513, 49] width 31 height 7
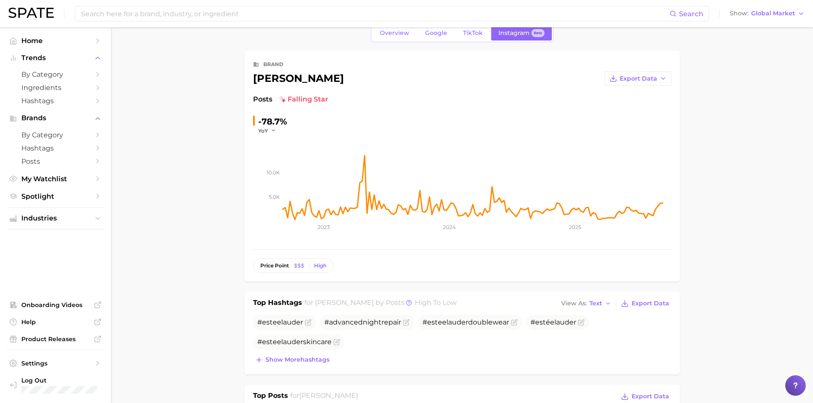
scroll to position [18, 0]
click at [473, 34] on span "TikTok" at bounding box center [473, 32] width 20 height 7
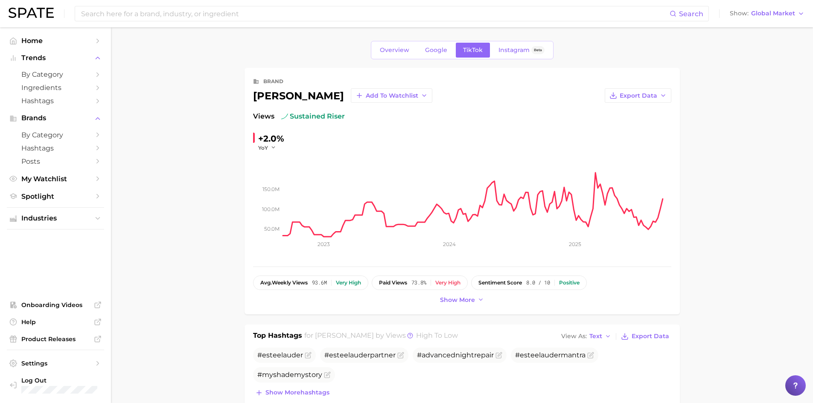
scroll to position [18, 0]
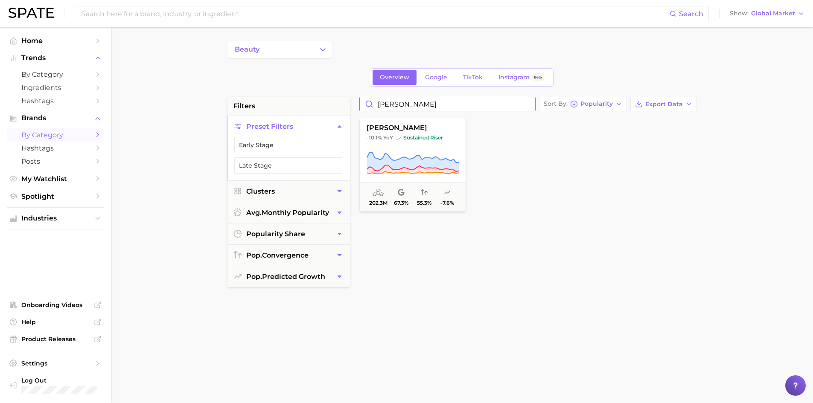
drag, startPoint x: 428, startPoint y: 101, endPoint x: 358, endPoint y: 99, distance: 69.5
click at [358, 99] on div "[PERSON_NAME] Sort By Popularity Export Data [PERSON_NAME] -10.1% YoY sustained…" at bounding box center [528, 313] width 346 height 433
type input "Lancome"
click at [433, 147] on button "lancome +0.7% YoY sustained riser 244.1m 55.7% 53.3% -5.2%" at bounding box center [412, 165] width 107 height 94
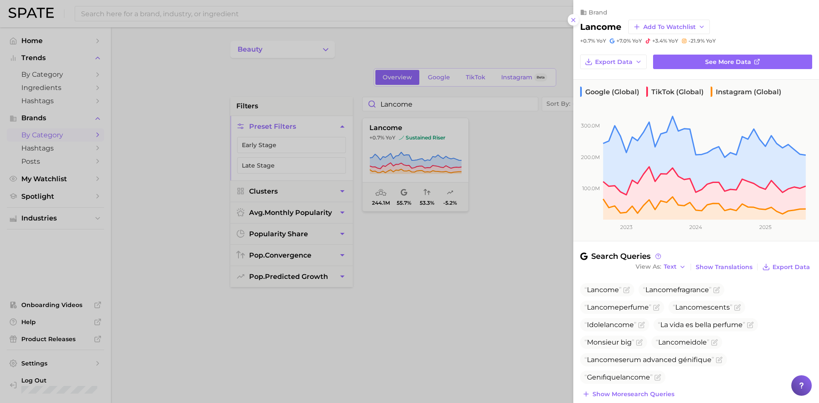
click at [761, 53] on div "brand lancome Add to Watchlist +0.7% YoY +7.0% YoY +3.4% YoY -21.9% YoY Export …" at bounding box center [696, 332] width 246 height 665
click at [760, 58] on link "See more data" at bounding box center [732, 62] width 159 height 15
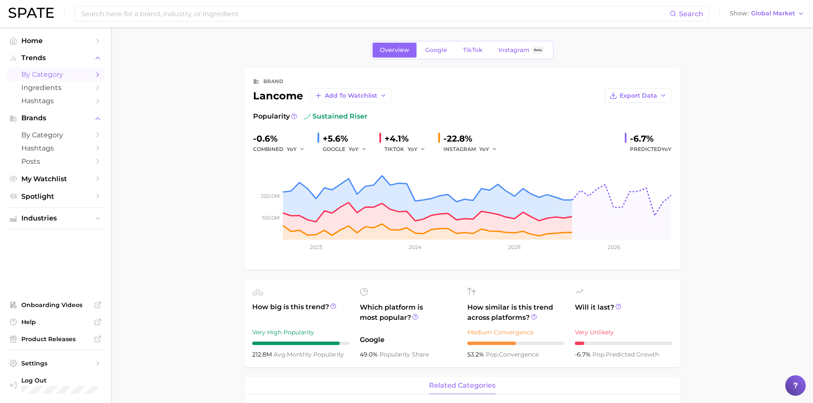
click at [45, 73] on span "by Category" at bounding box center [55, 74] width 68 height 8
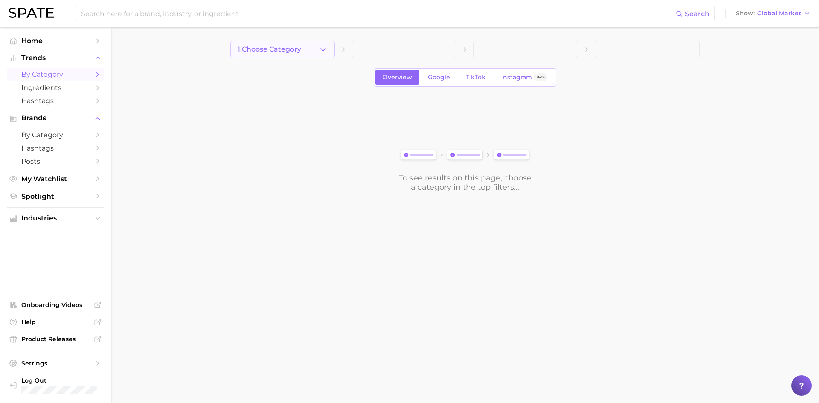
click at [320, 50] on icon "button" at bounding box center [323, 49] width 9 height 9
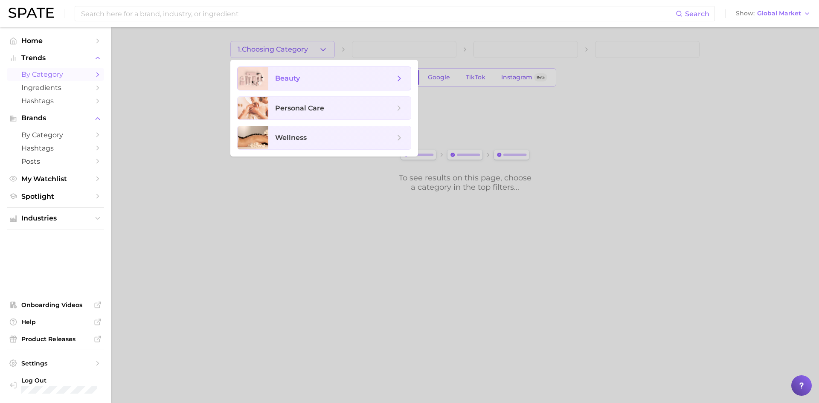
click at [314, 74] on span "beauty" at bounding box center [334, 78] width 119 height 9
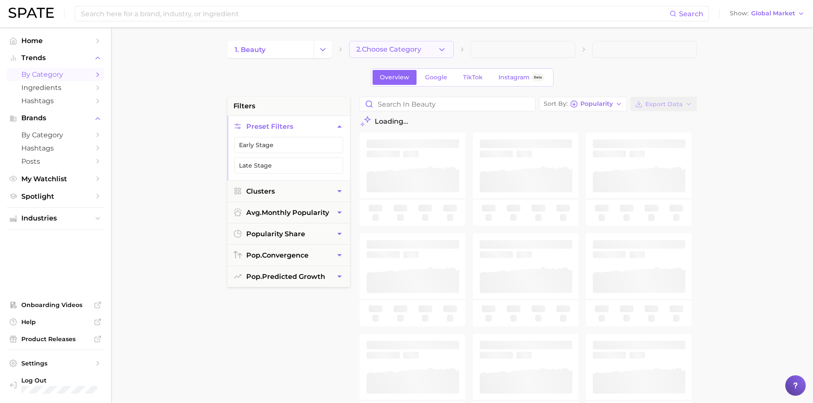
click at [421, 52] on span "2. Choose Category" at bounding box center [388, 50] width 65 height 8
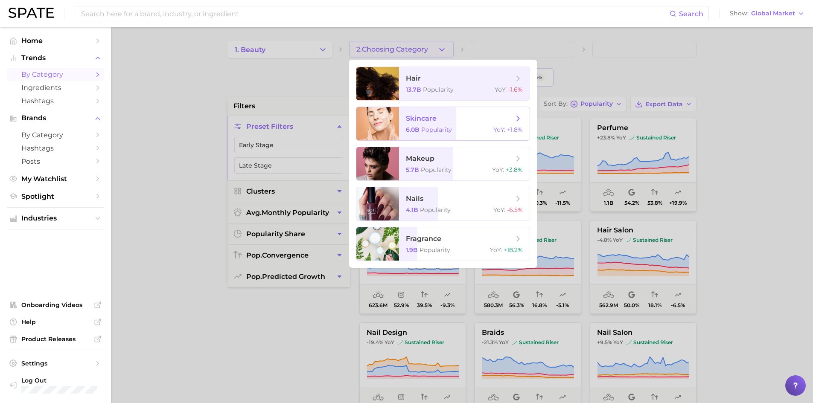
click at [453, 126] on div "6.0b Popularity YoY : +1.8%" at bounding box center [464, 130] width 117 height 8
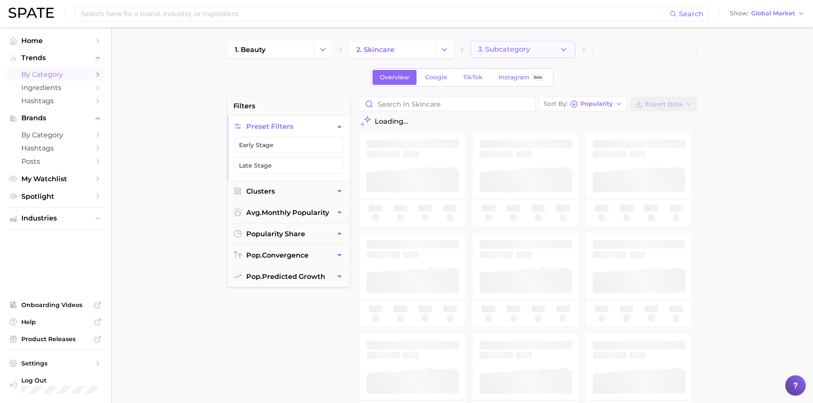
click at [530, 50] on button "3. Subcategory" at bounding box center [523, 49] width 105 height 17
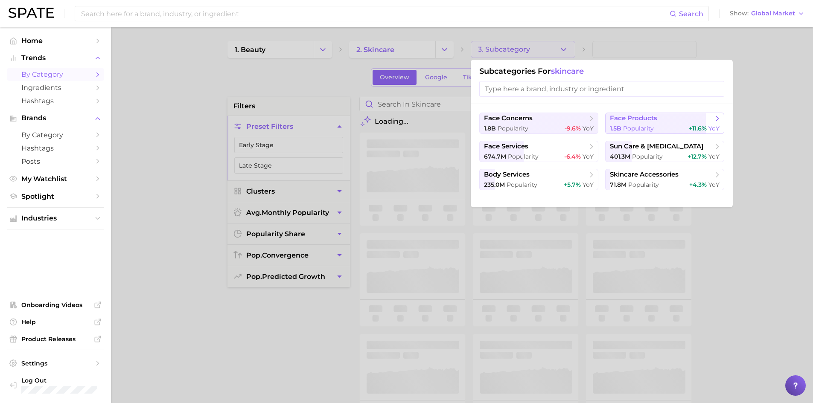
click at [662, 120] on span "face products" at bounding box center [662, 118] width 104 height 9
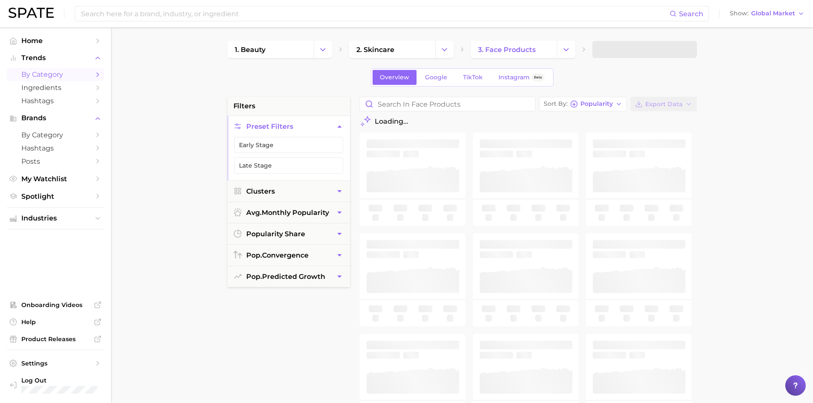
click at [715, 95] on main "1. beauty 2. skincare 3. face products Overview Google TikTok Instagram Beta fi…" at bounding box center [462, 350] width 702 height 647
click at [645, 50] on span "4. Subcategory" at bounding box center [625, 50] width 53 height 8
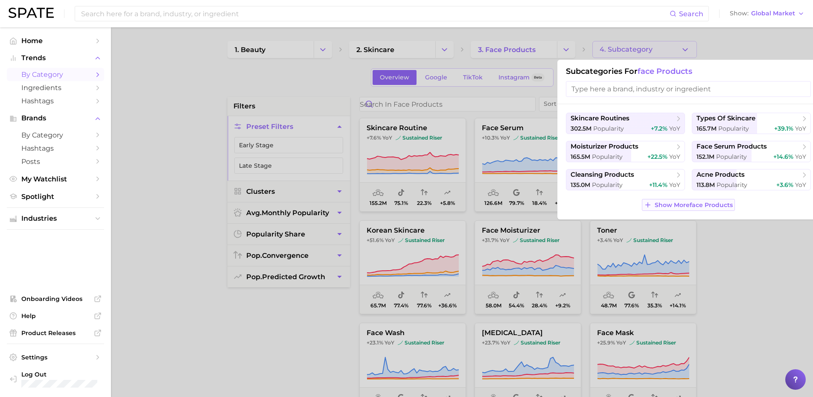
click at [715, 207] on span "Show More face products" at bounding box center [693, 204] width 78 height 7
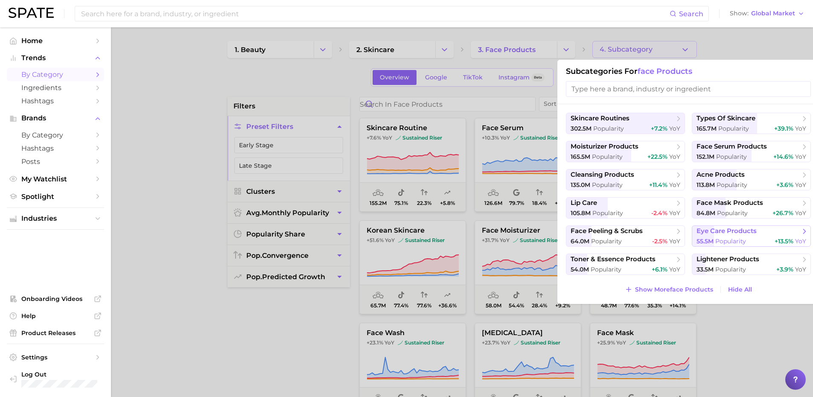
click at [725, 241] on span "Popularity" at bounding box center [730, 241] width 31 height 8
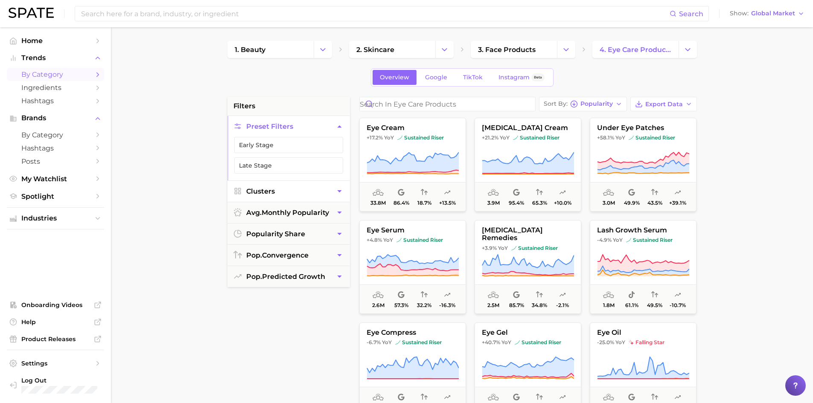
click at [299, 191] on button "Clusters" at bounding box center [288, 191] width 122 height 21
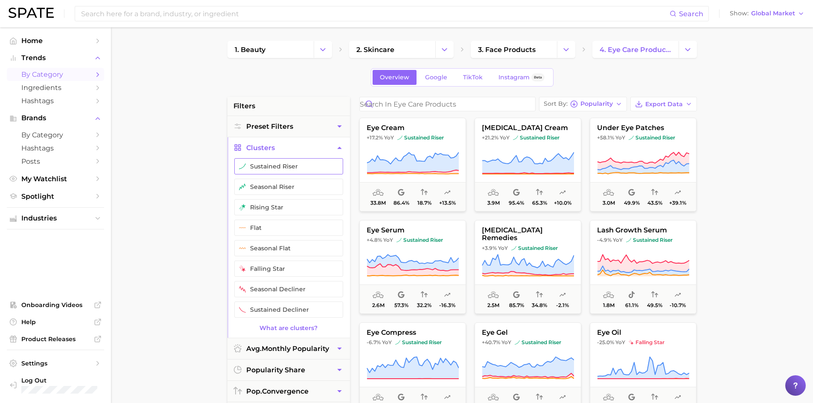
click at [311, 170] on button "sustained riser" at bounding box center [288, 166] width 109 height 16
click at [291, 273] on button "falling star" at bounding box center [288, 269] width 109 height 16
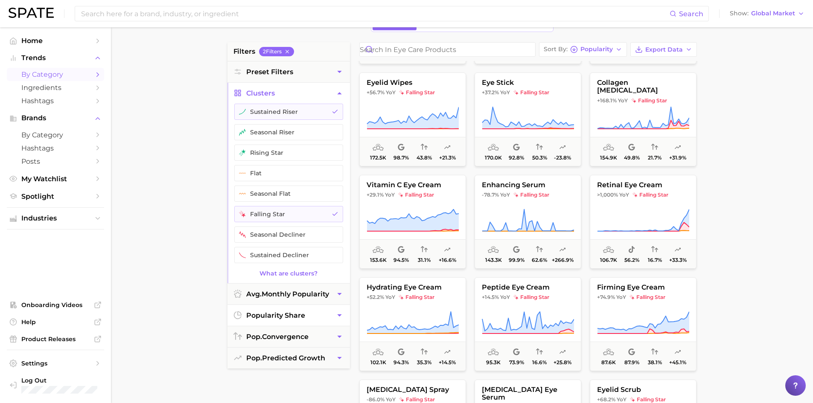
scroll to position [87, 0]
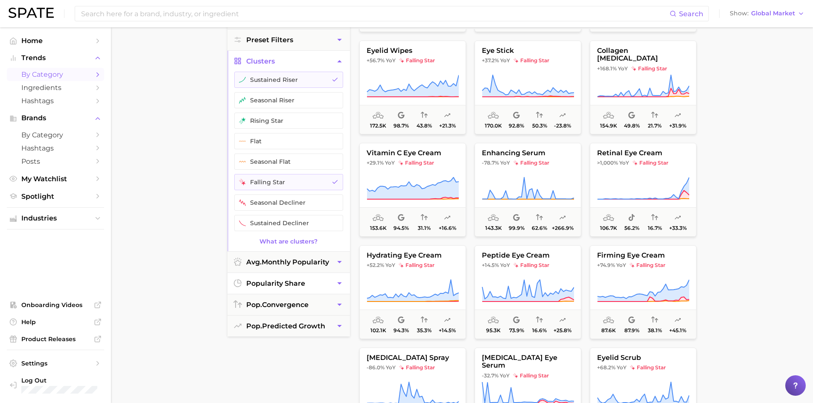
click at [273, 280] on span "popularity share" at bounding box center [275, 283] width 59 height 8
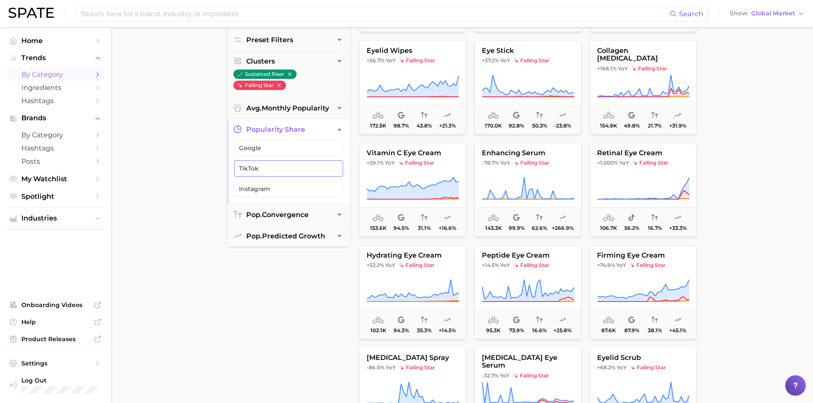
click at [265, 172] on button "TikTok" at bounding box center [288, 168] width 109 height 16
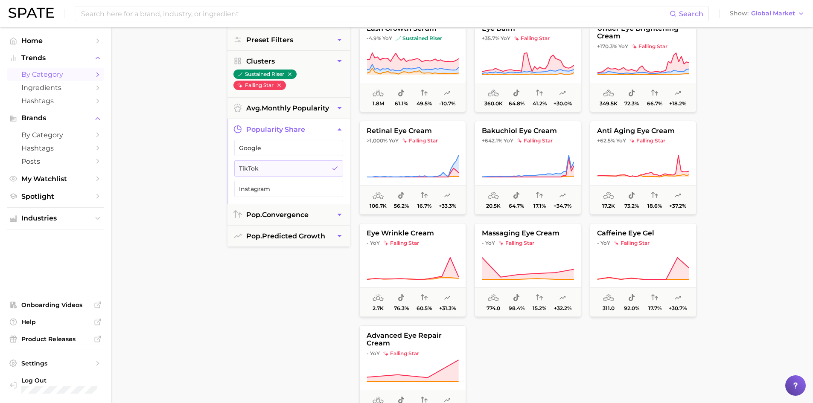
click at [187, 334] on main "1. beauty 2. skincare 3. face products 4. eye care products Overview Google Tik…" at bounding box center [462, 264] width 702 height 647
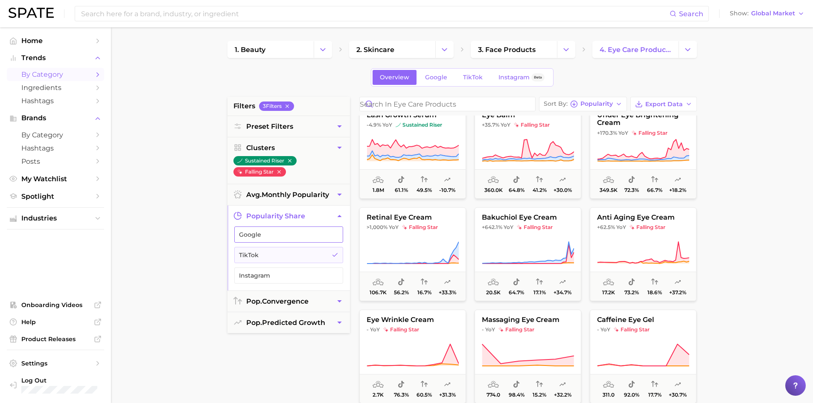
click at [274, 232] on span "Google" at bounding box center [282, 234] width 86 height 7
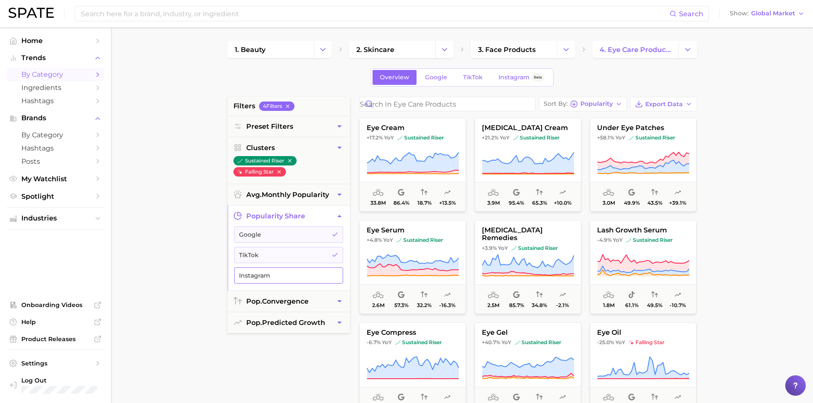
click at [307, 274] on span "Instagram" at bounding box center [282, 275] width 86 height 7
click at [32, 43] on span "Home" at bounding box center [55, 41] width 68 height 8
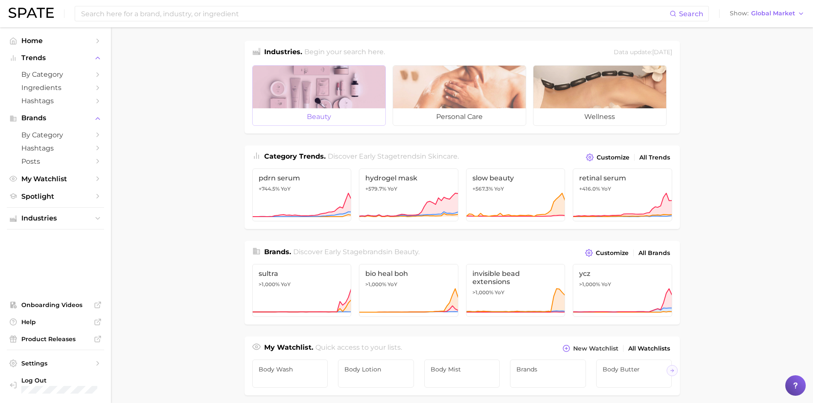
click at [331, 108] on span "beauty" at bounding box center [319, 116] width 133 height 17
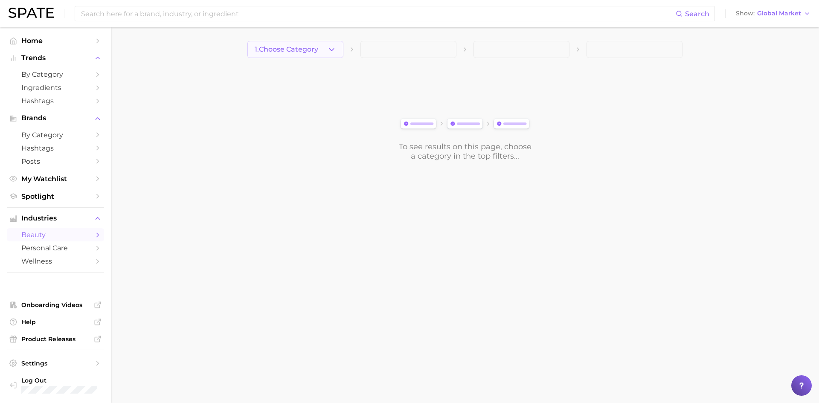
click at [308, 51] on span "1. Choose Category" at bounding box center [287, 50] width 64 height 8
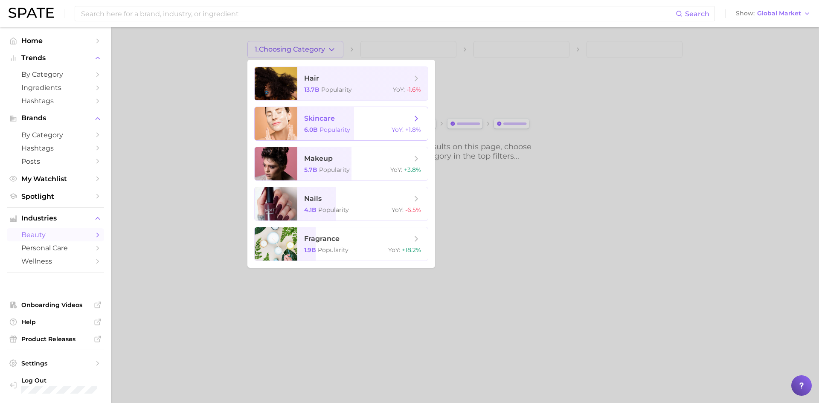
click at [353, 118] on span "skincare" at bounding box center [358, 118] width 108 height 9
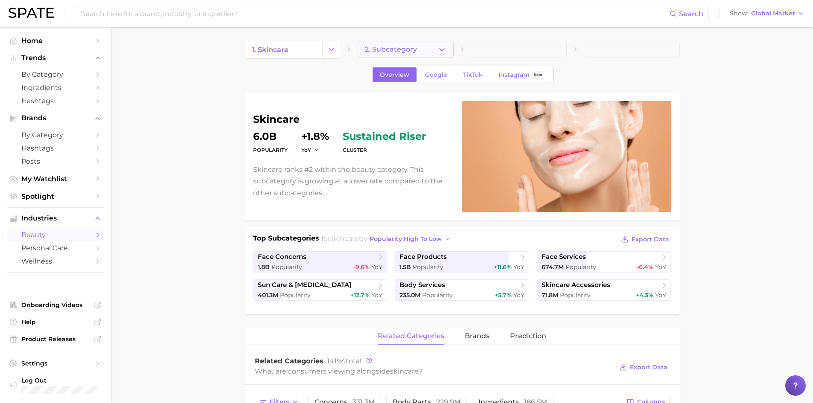
click at [420, 49] on button "2. Subcategory" at bounding box center [405, 49] width 96 height 17
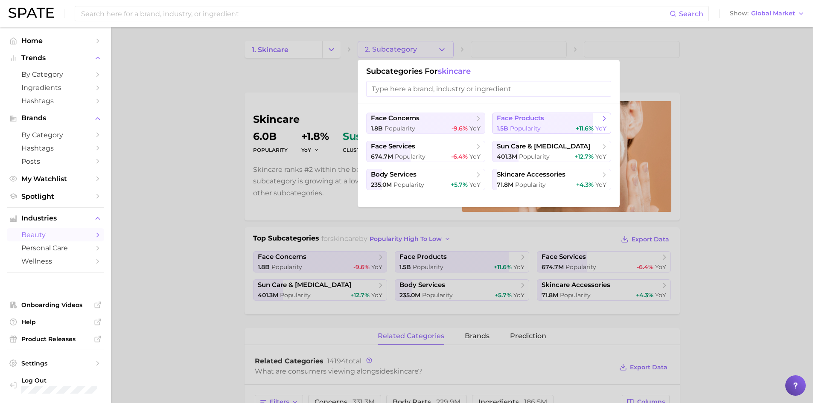
click at [520, 125] on span "Popularity" at bounding box center [525, 129] width 31 height 8
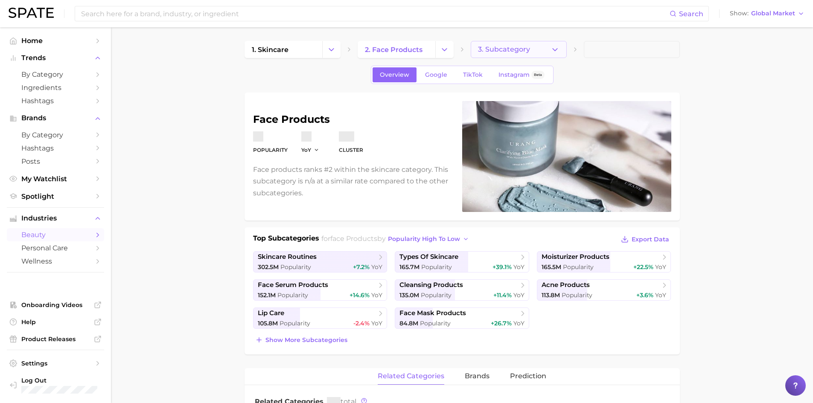
click at [511, 50] on span "3. Subcategory" at bounding box center [504, 50] width 52 height 8
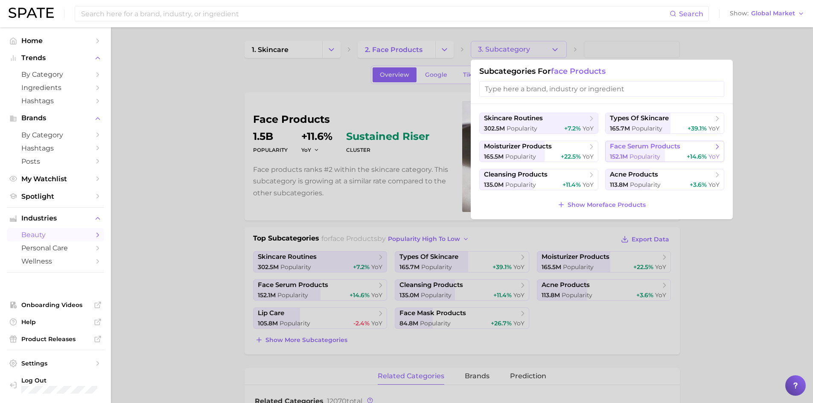
click at [657, 153] on span "Popularity" at bounding box center [644, 157] width 31 height 8
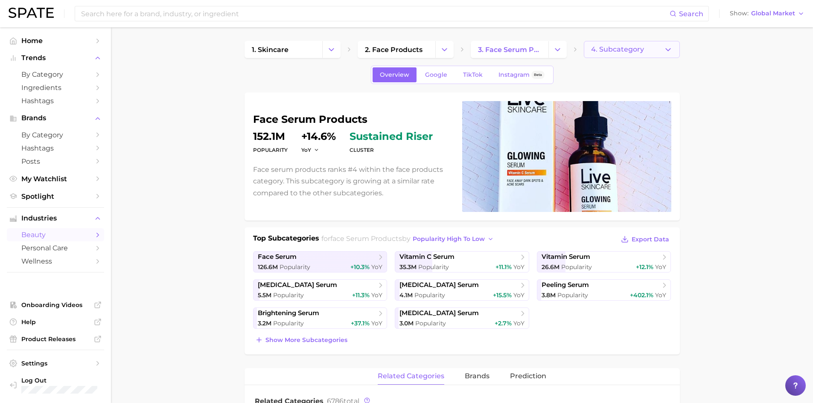
click at [643, 52] on button "4. Subcategory" at bounding box center [632, 49] width 96 height 17
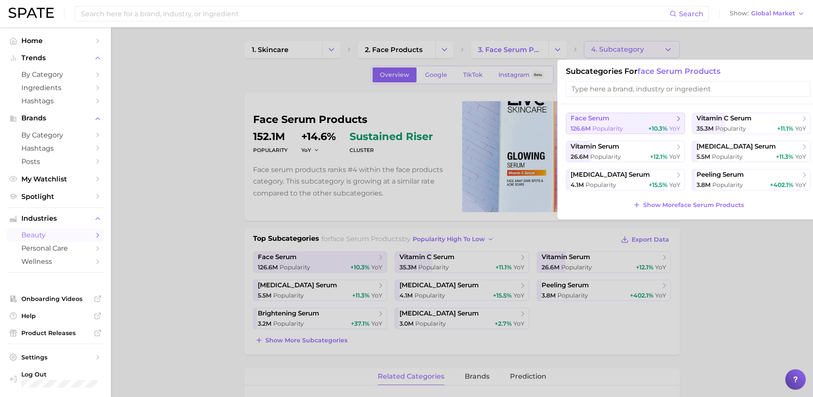
click at [622, 125] on span "Popularity" at bounding box center [607, 129] width 31 height 8
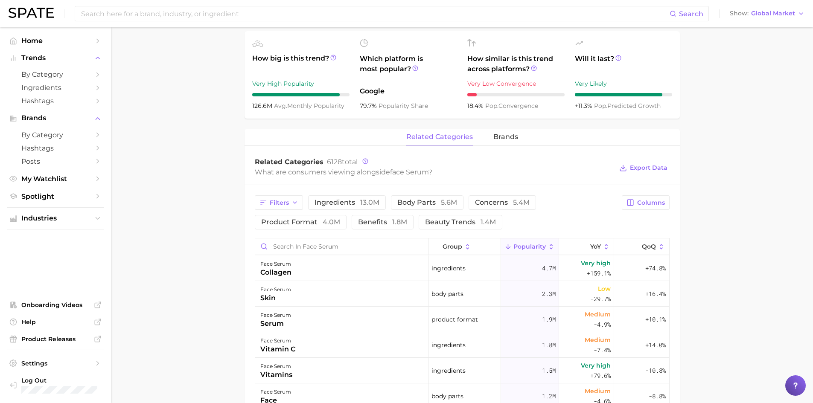
scroll to position [295, 0]
click at [335, 201] on span "ingredients 13.0m" at bounding box center [346, 202] width 65 height 7
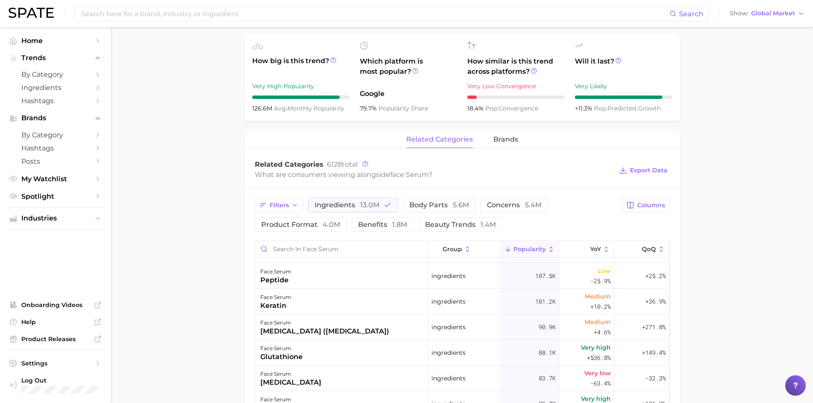
scroll to position [292, 0]
click at [365, 209] on span "13.0m" at bounding box center [369, 205] width 19 height 8
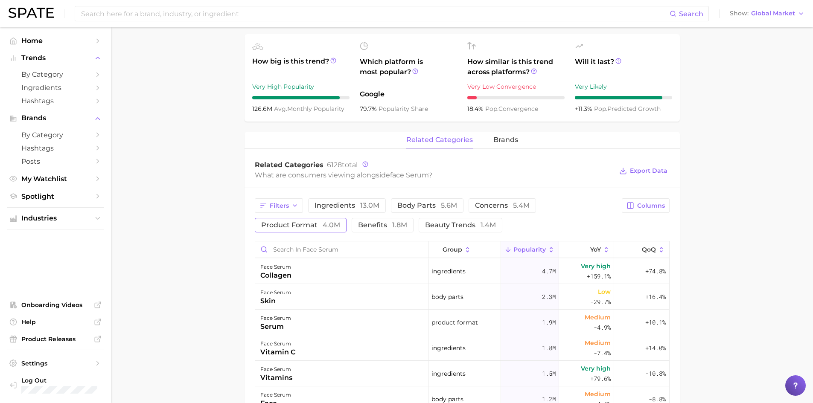
click at [306, 224] on span "product format 4.0m" at bounding box center [300, 225] width 79 height 7
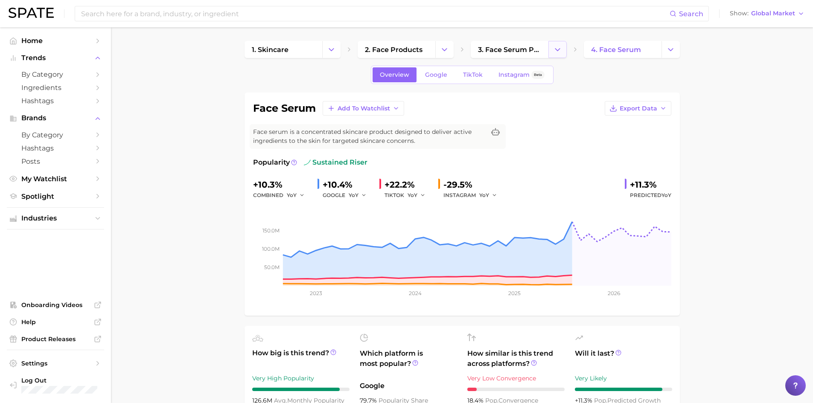
click at [558, 48] on icon "Change Category" at bounding box center [557, 49] width 9 height 9
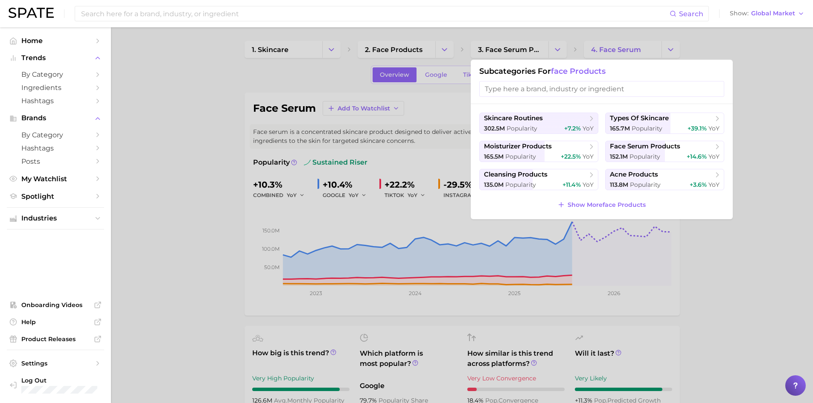
click at [304, 55] on div at bounding box center [406, 201] width 813 height 403
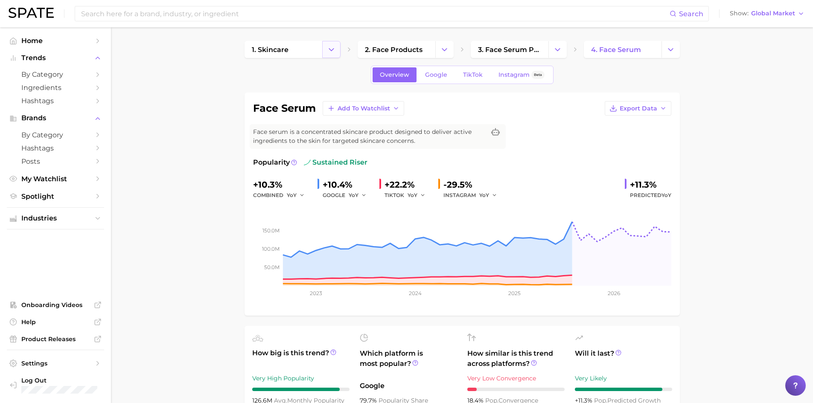
click at [327, 52] on icon "Change Category" at bounding box center [331, 49] width 9 height 9
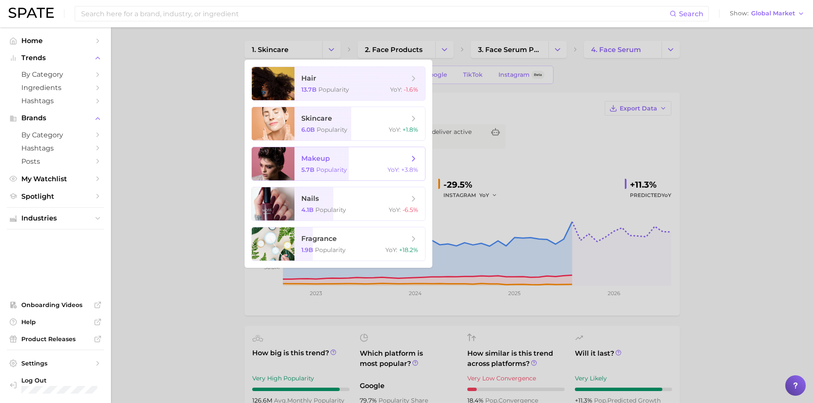
click at [337, 163] on span "makeup" at bounding box center [355, 158] width 108 height 9
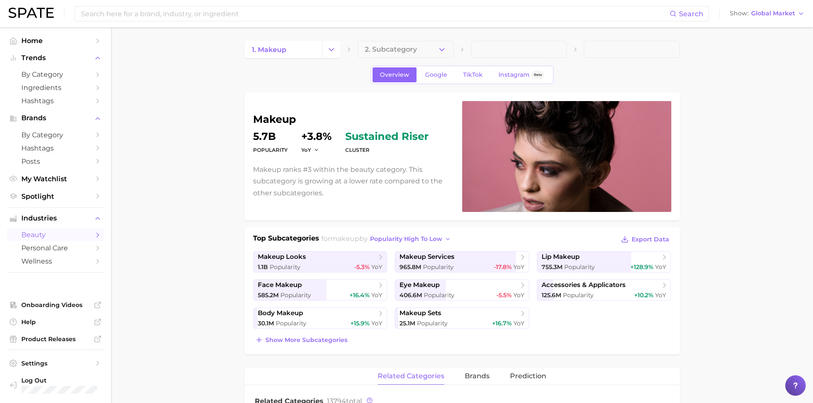
click at [429, 57] on button "2. Subcategory" at bounding box center [405, 49] width 96 height 17
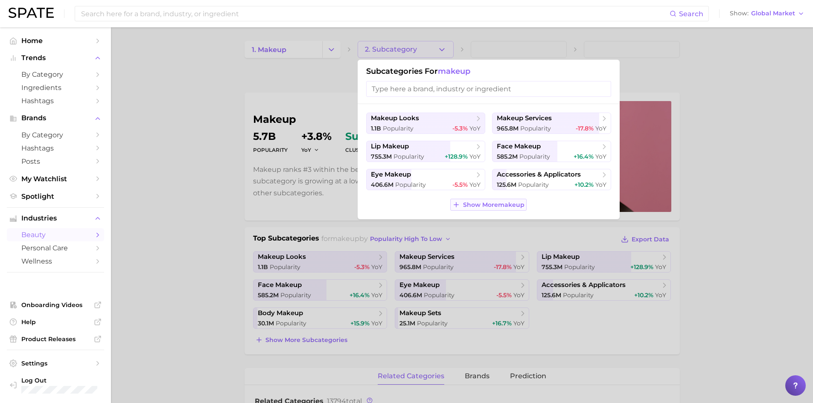
click at [468, 206] on span "Show More makeup" at bounding box center [493, 204] width 61 height 7
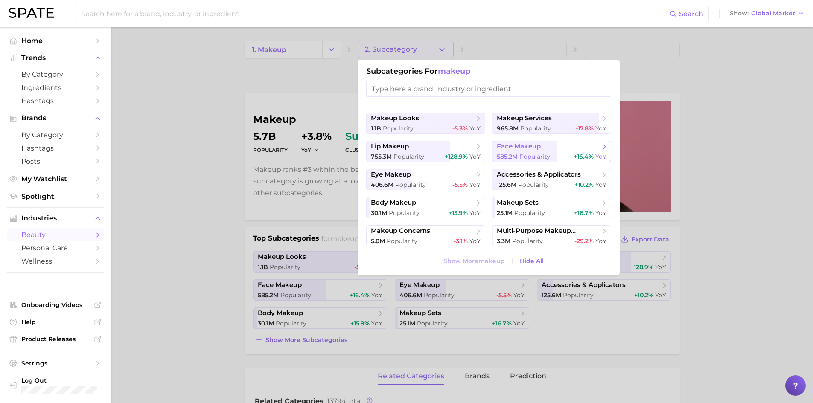
click at [564, 144] on span "face makeup" at bounding box center [549, 146] width 104 height 9
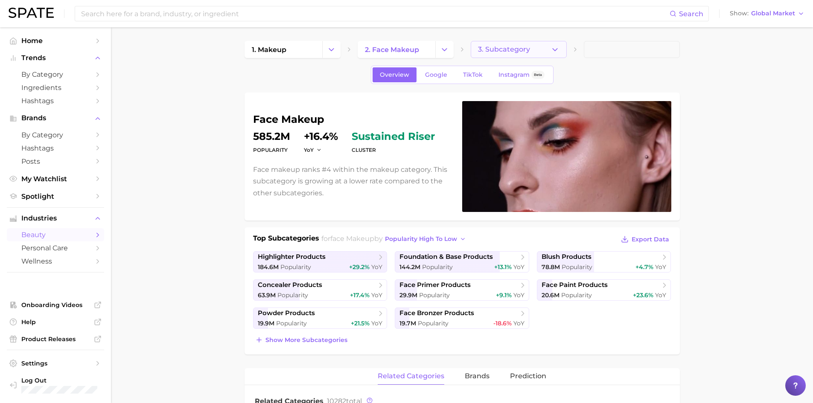
click at [557, 50] on icon "button" at bounding box center [554, 49] width 9 height 9
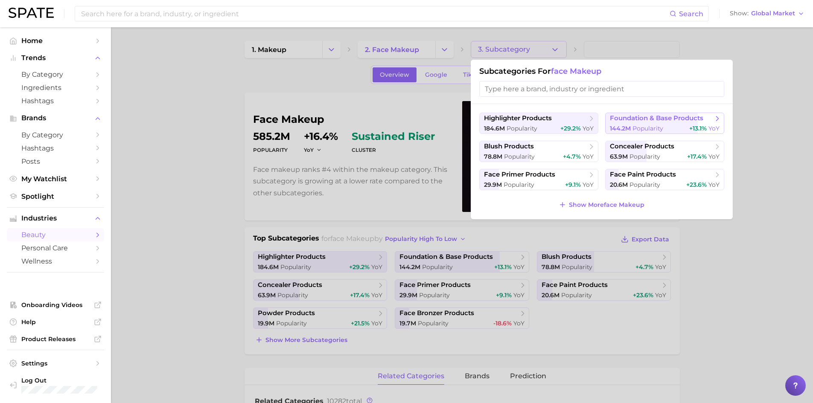
click at [678, 127] on div "144.2m Popularity +13.1% YoY" at bounding box center [665, 129] width 110 height 8
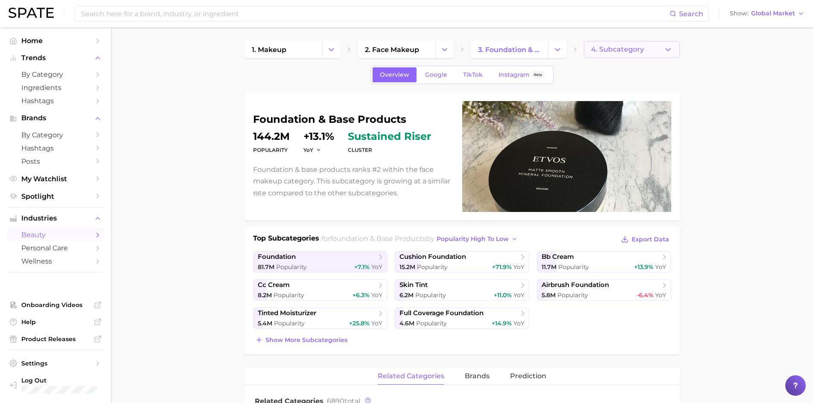
click at [617, 50] on span "4. Subcategory" at bounding box center [617, 50] width 53 height 8
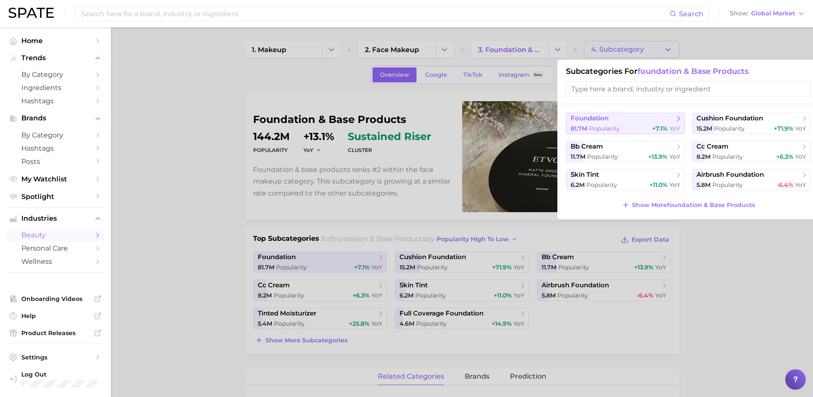
click at [637, 126] on div "81.7m Popularity +7.1% YoY" at bounding box center [625, 129] width 110 height 8
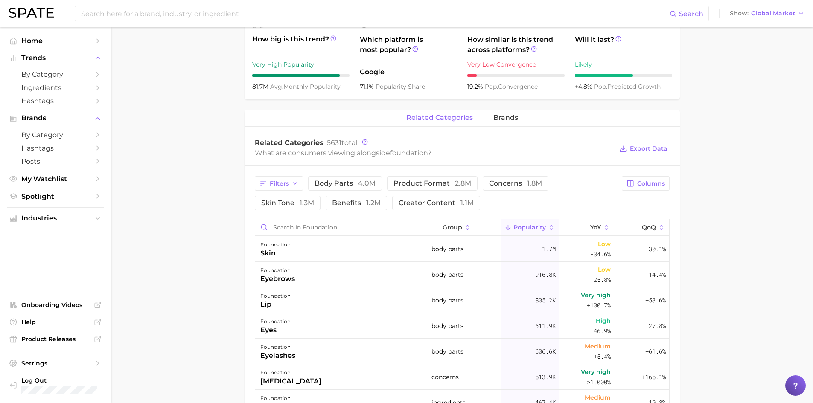
scroll to position [315, 0]
click at [299, 204] on span "skin tone 1.3m" at bounding box center [287, 202] width 53 height 7
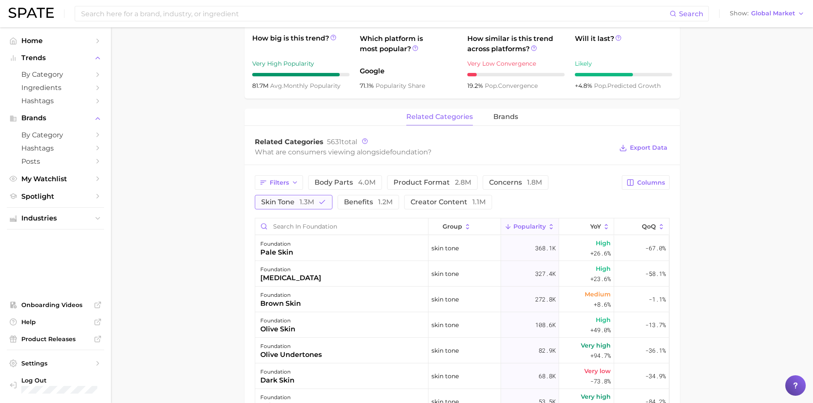
click at [316, 206] on button "skin tone 1.3m" at bounding box center [294, 202] width 78 height 15
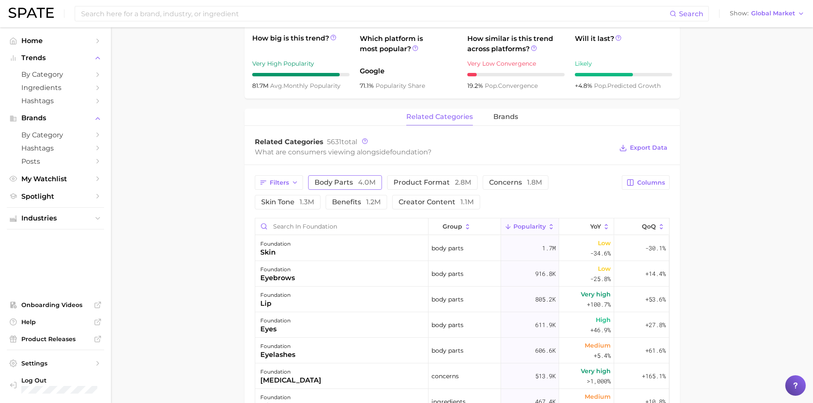
click at [349, 186] on span "body parts 4.0m" at bounding box center [344, 182] width 61 height 7
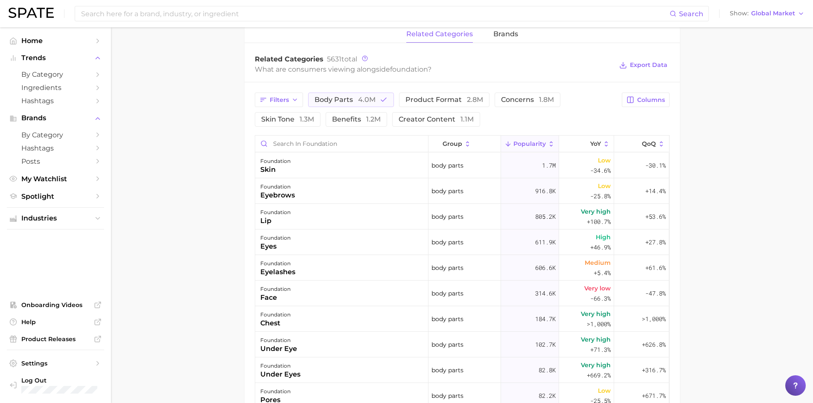
scroll to position [398, 0]
click at [376, 98] on button "body parts 4.0m" at bounding box center [351, 99] width 86 height 15
click at [374, 119] on span "1.2m" at bounding box center [373, 119] width 15 height 8
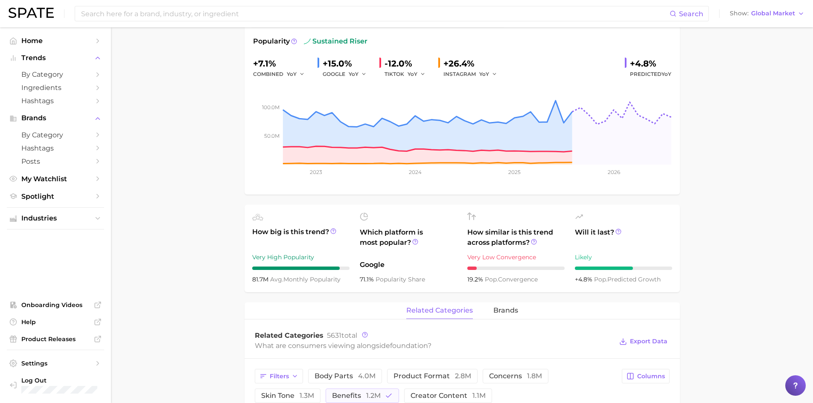
scroll to position [111, 0]
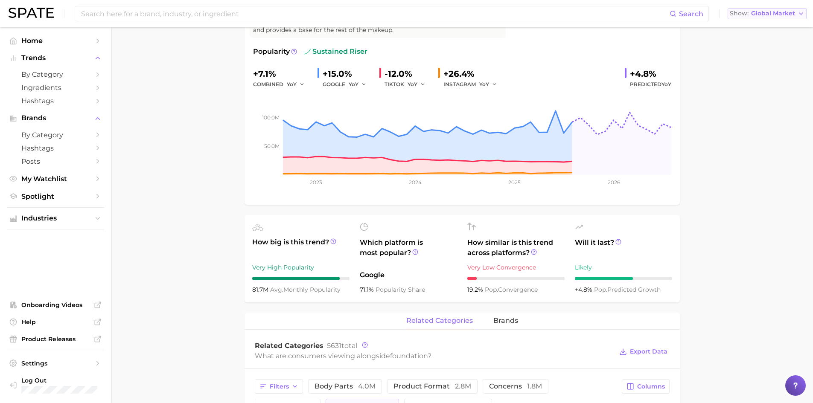
click at [771, 11] on span "Global Market" at bounding box center [773, 13] width 44 height 5
click at [769, 76] on span "[GEOGRAPHIC_DATA]" at bounding box center [765, 73] width 66 height 7
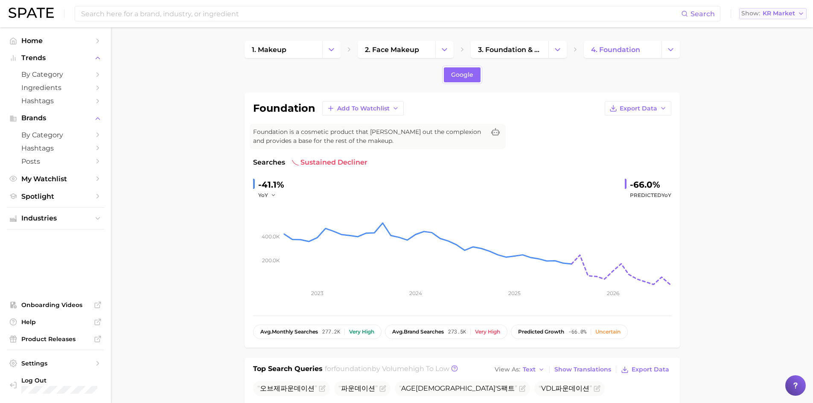
click at [771, 11] on span "KR Market" at bounding box center [778, 13] width 32 height 5
click at [762, 85] on span "[GEOGRAPHIC_DATA]" at bounding box center [776, 88] width 66 height 7
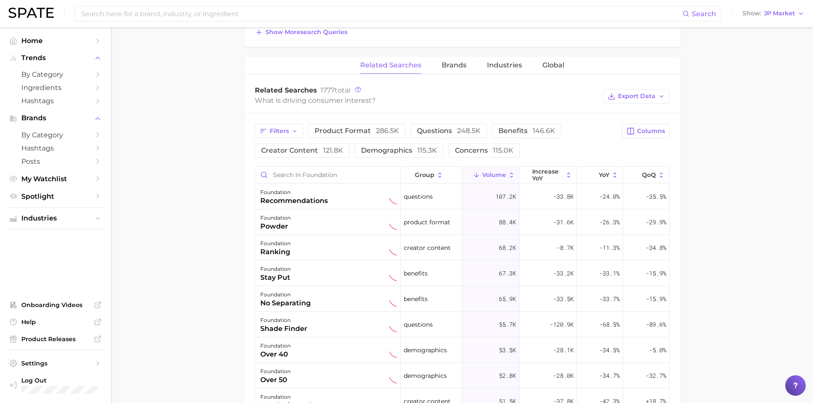
scroll to position [393, 0]
click at [513, 132] on span "benefits 146.6k" at bounding box center [526, 131] width 57 height 8
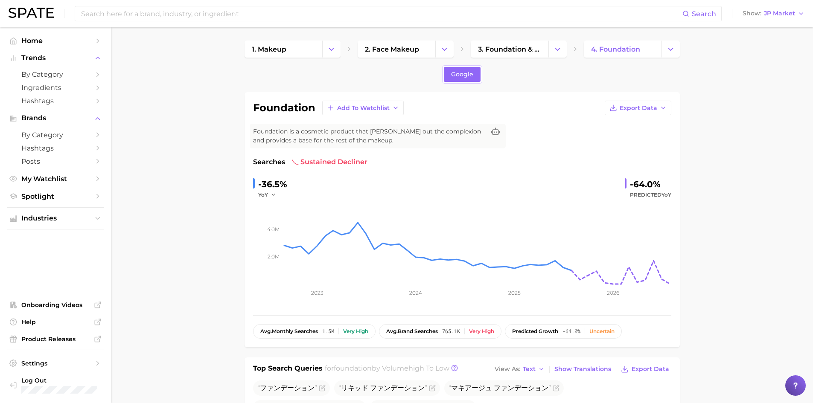
scroll to position [0, 0]
click at [791, 12] on span "JP Market" at bounding box center [779, 13] width 31 height 5
click at [777, 29] on span "[GEOGRAPHIC_DATA]" at bounding box center [777, 27] width 66 height 7
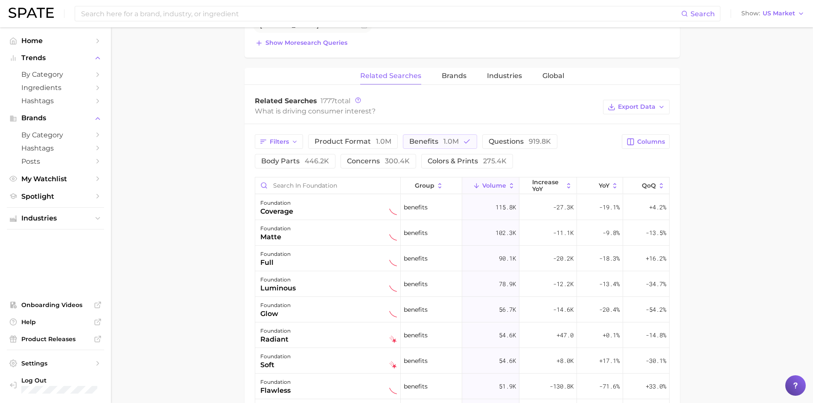
scroll to position [377, 0]
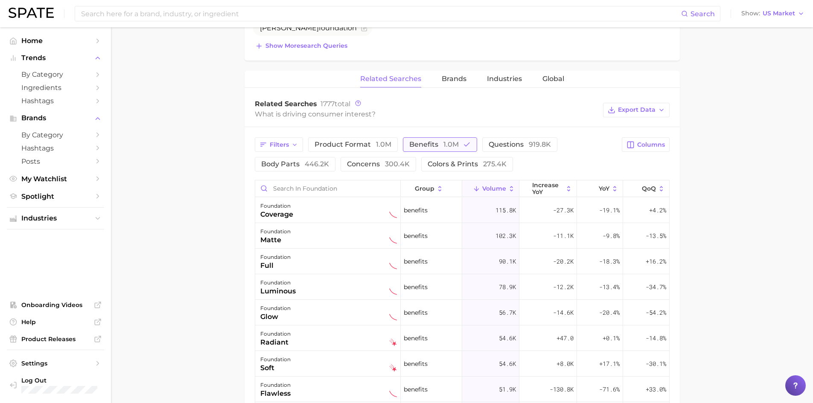
click at [412, 145] on span "benefits 1.0m" at bounding box center [433, 144] width 49 height 8
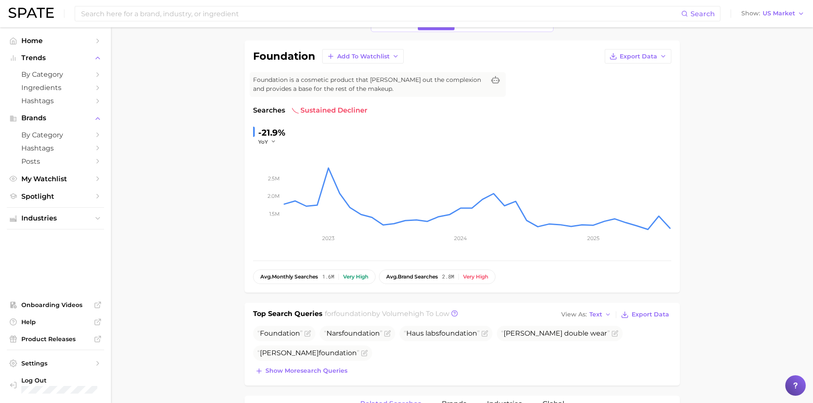
scroll to position [0, 0]
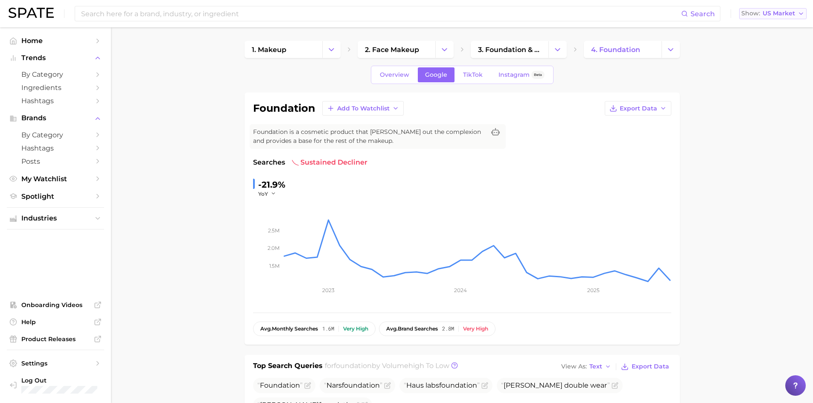
click at [772, 16] on span "US Market" at bounding box center [778, 13] width 32 height 5
click at [767, 99] on button "Global" at bounding box center [776, 104] width 75 height 15
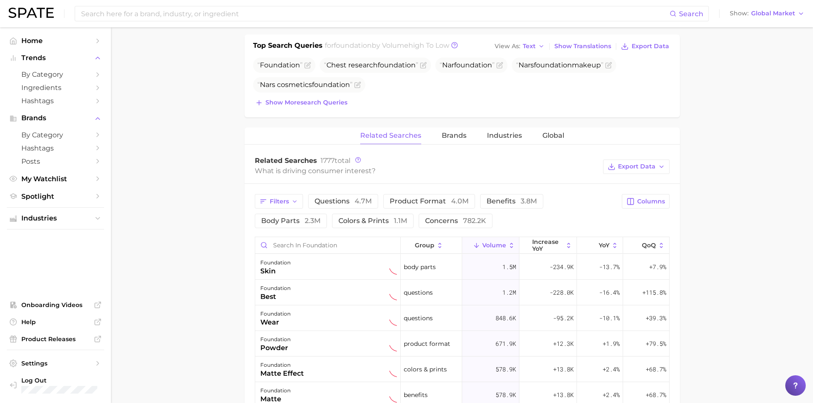
scroll to position [319, 0]
click at [462, 134] on span "Brands" at bounding box center [454, 138] width 25 height 8
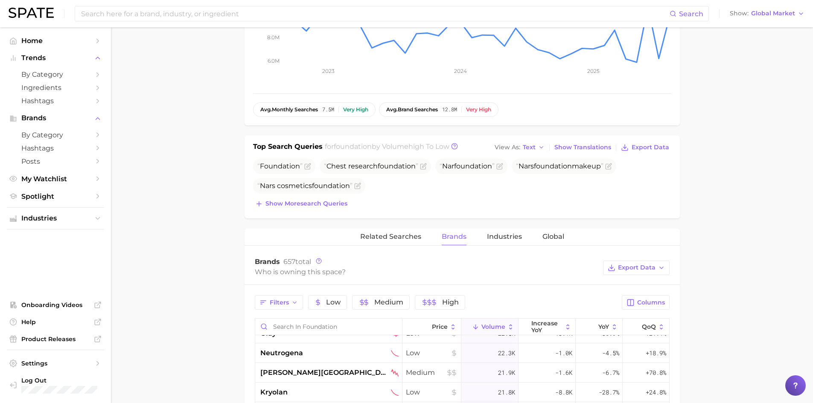
scroll to position [0, 0]
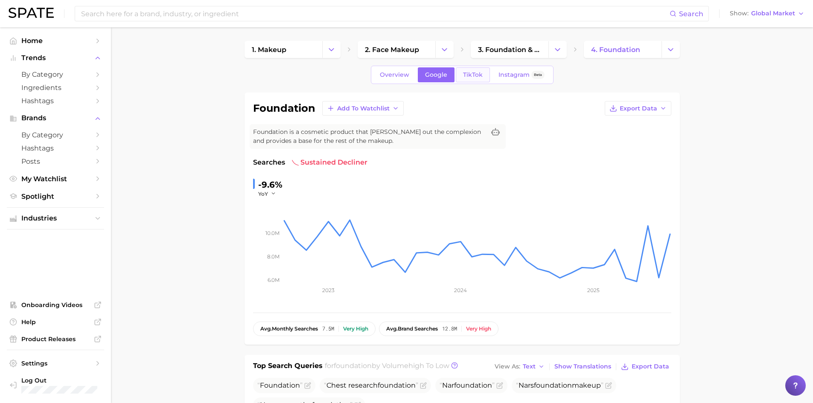
click at [471, 80] on link "TikTok" at bounding box center [473, 74] width 34 height 15
